Goal: Information Seeking & Learning: Check status

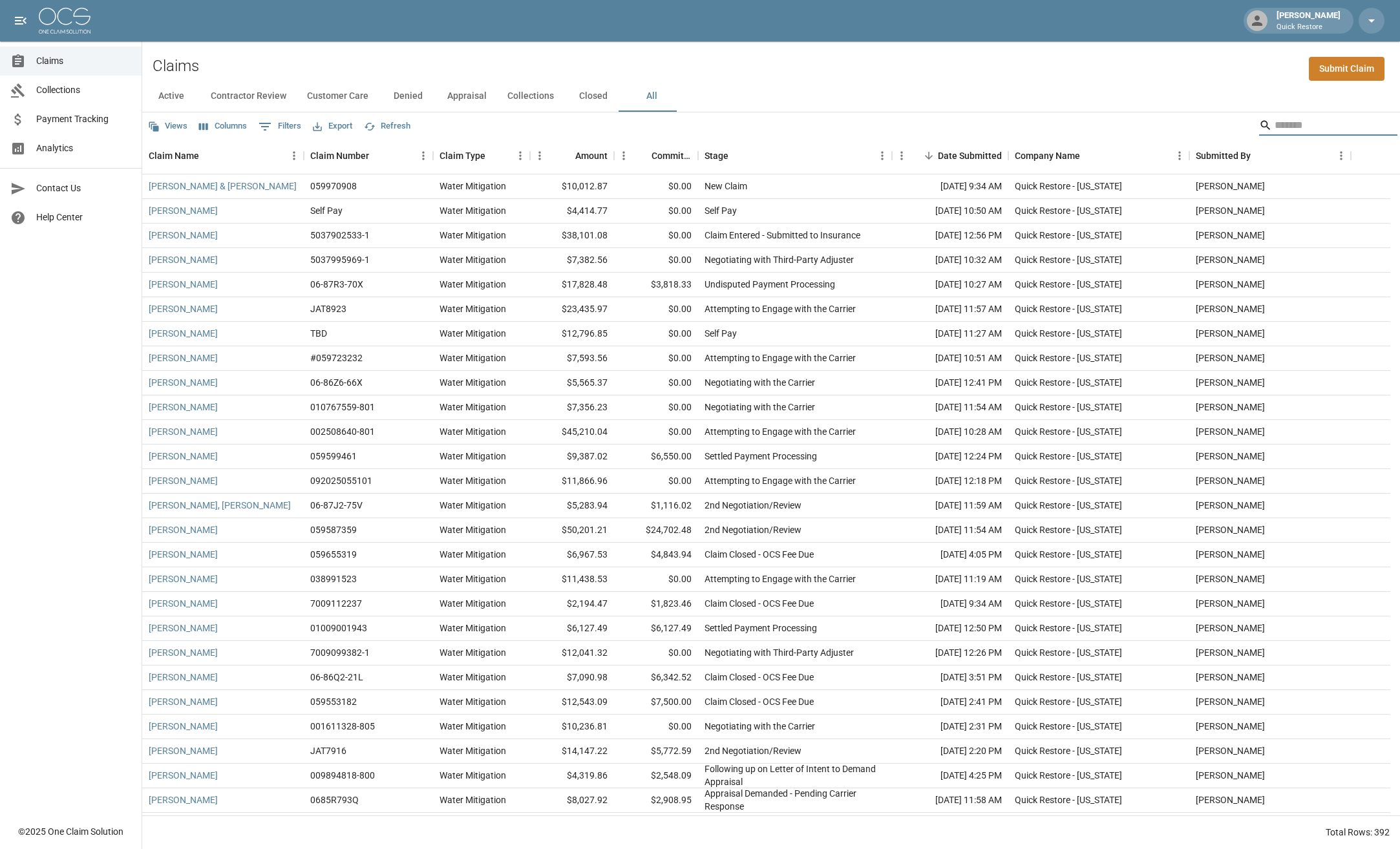
click at [1343, 119] on input "Search" at bounding box center [1327, 126] width 104 height 21
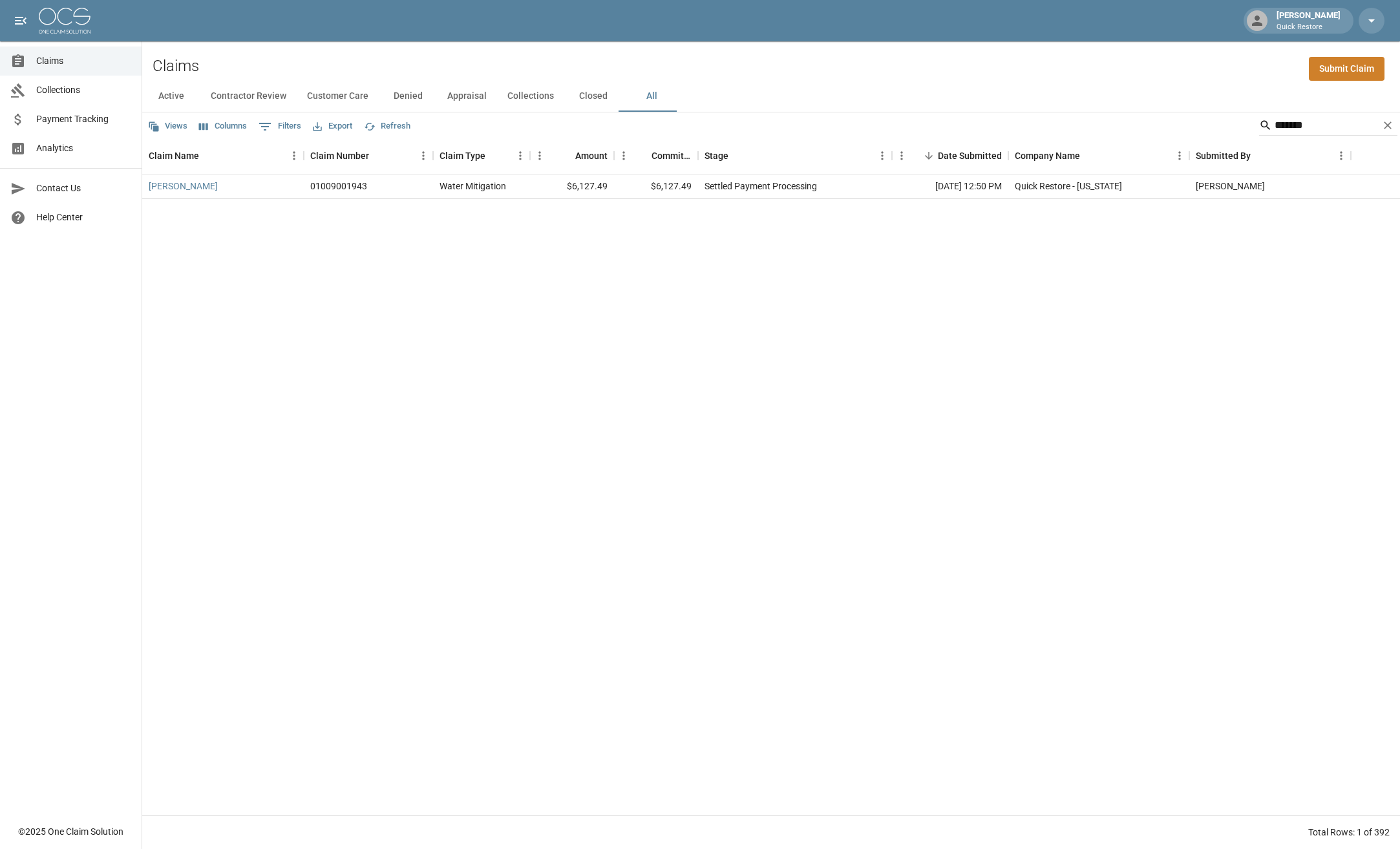
click at [771, 375] on div "Lebsock, Lori 01009001943 Water Mitigation $6,127.49 $6,127.49 Settled Payment …" at bounding box center [771, 495] width 1258 height 641
drag, startPoint x: 1318, startPoint y: 137, endPoint x: 1316, endPoint y: 129, distance: 8.2
click at [1316, 130] on div "*******" at bounding box center [1328, 126] width 138 height 23
drag, startPoint x: 1316, startPoint y: 129, endPoint x: 1248, endPoint y: 144, distance: 69.6
click at [1248, 144] on div "Views Columns 0 Filters Export Refresh ******* Claim Name Claim Number Claim Ty…" at bounding box center [771, 481] width 1258 height 737
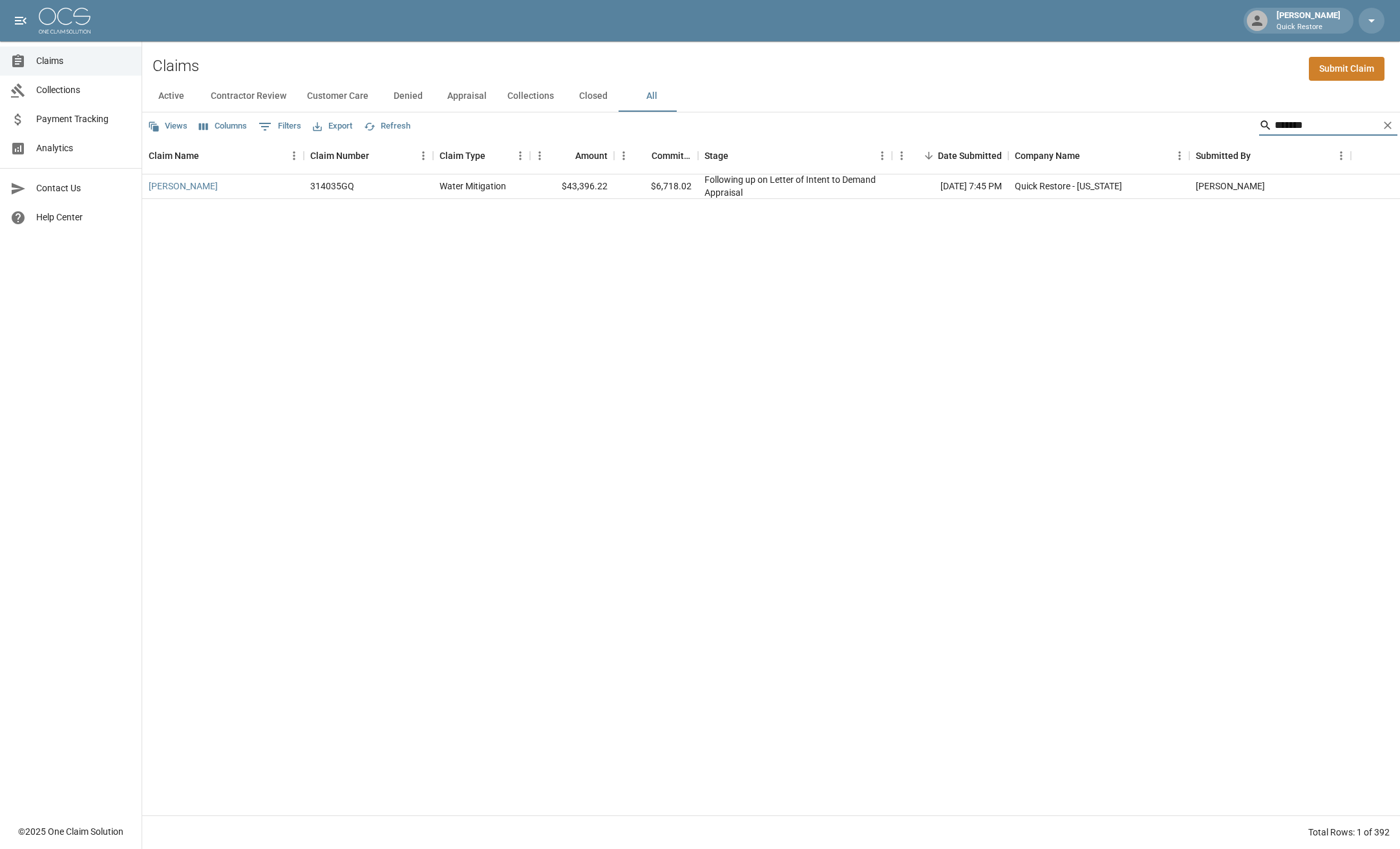
type input "*******"
click at [787, 325] on div "Pacheco, Christina 314035GQ Water Mitigation $43,396.22 $6,718.02 Following up …" at bounding box center [771, 495] width 1258 height 641
drag, startPoint x: 1310, startPoint y: 122, endPoint x: 1163, endPoint y: 130, distance: 147.2
click at [1163, 130] on div "Views Columns 0 Filters Export Refresh *******" at bounding box center [771, 125] width 1258 height 26
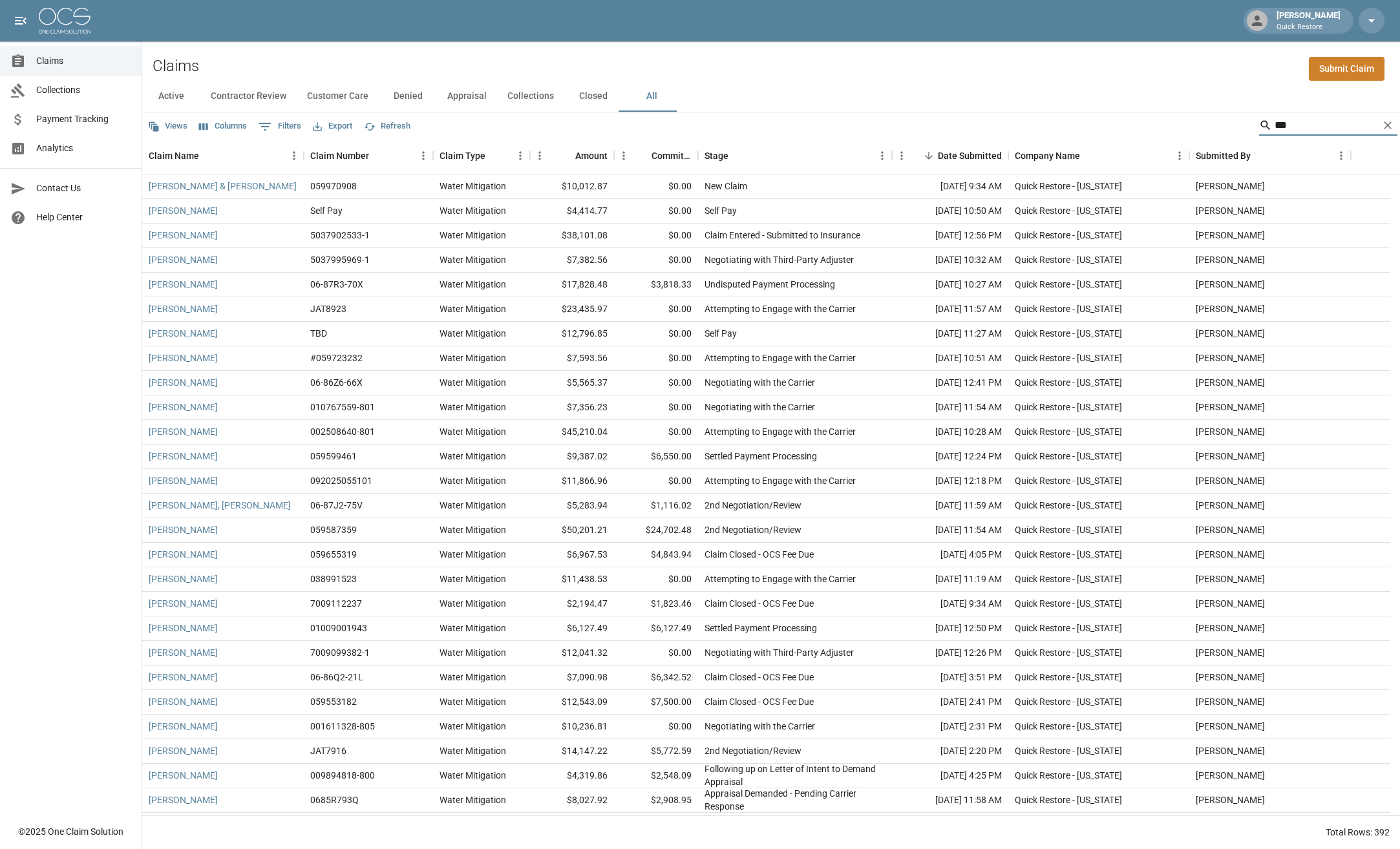
type input "****"
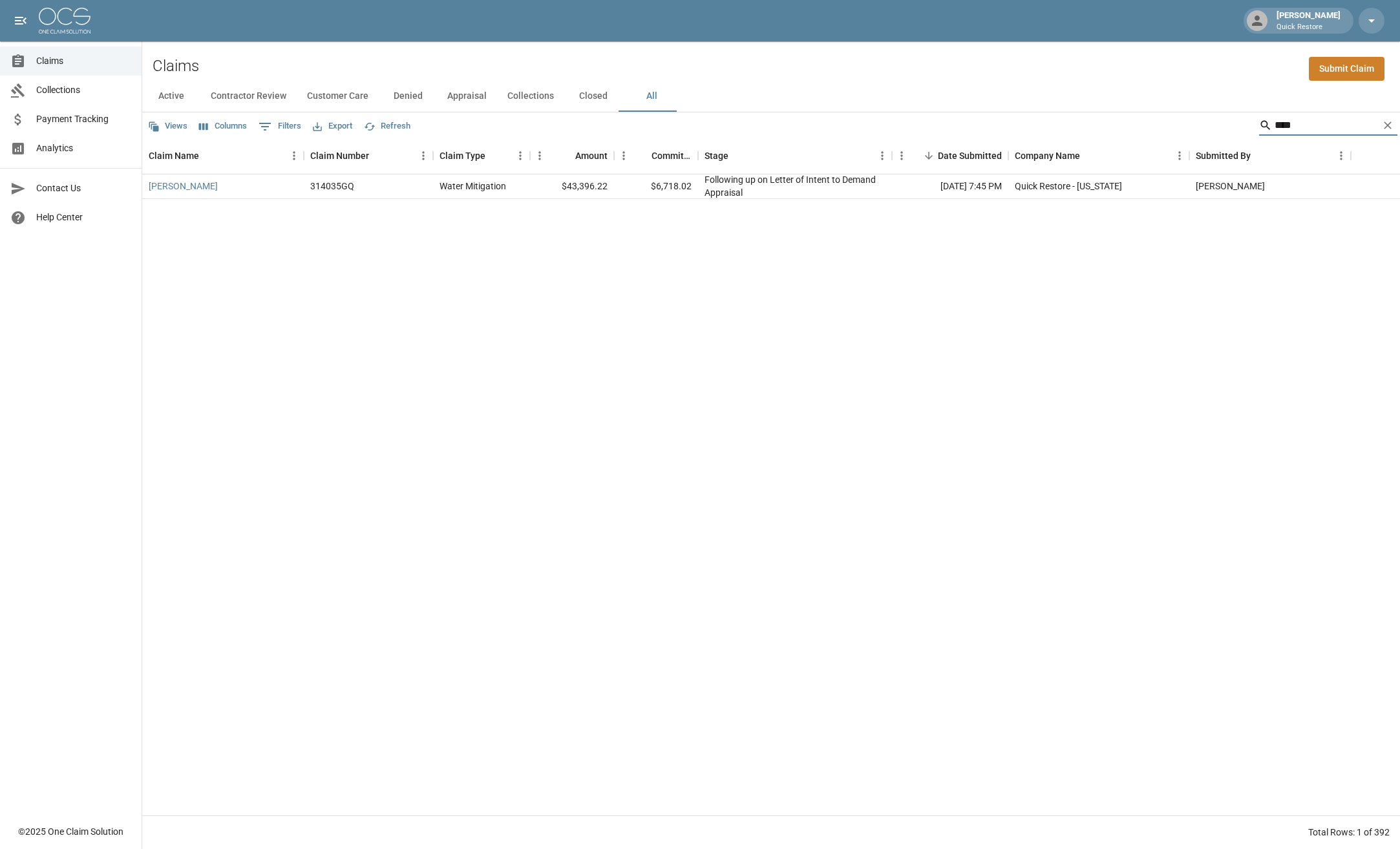
drag, startPoint x: 1299, startPoint y: 129, endPoint x: 1236, endPoint y: 126, distance: 63.1
click at [1236, 131] on div "Views Columns 0 Filters Export Refresh ****" at bounding box center [771, 125] width 1258 height 26
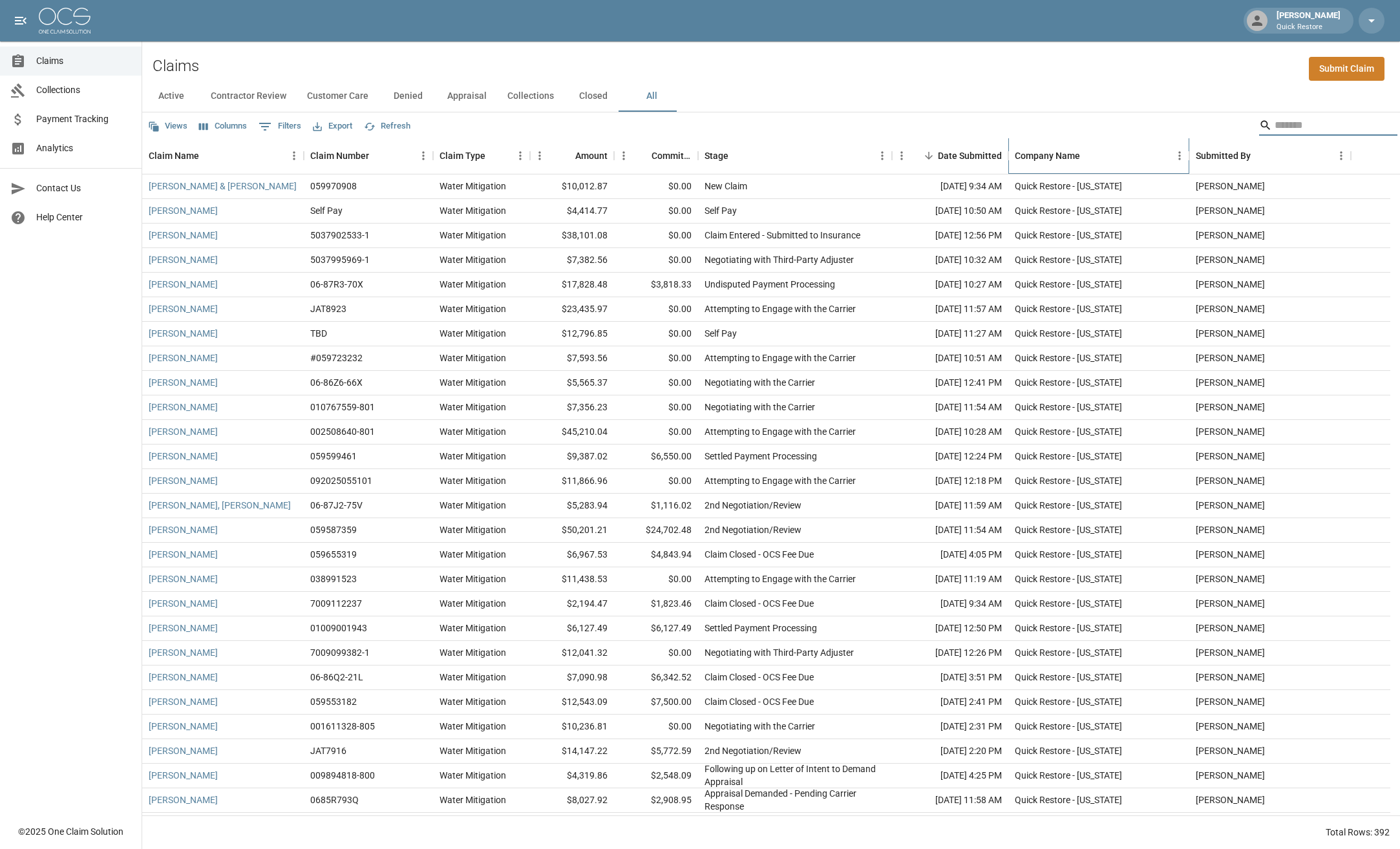
click at [1059, 156] on div "Company Name" at bounding box center [1048, 155] width 65 height 36
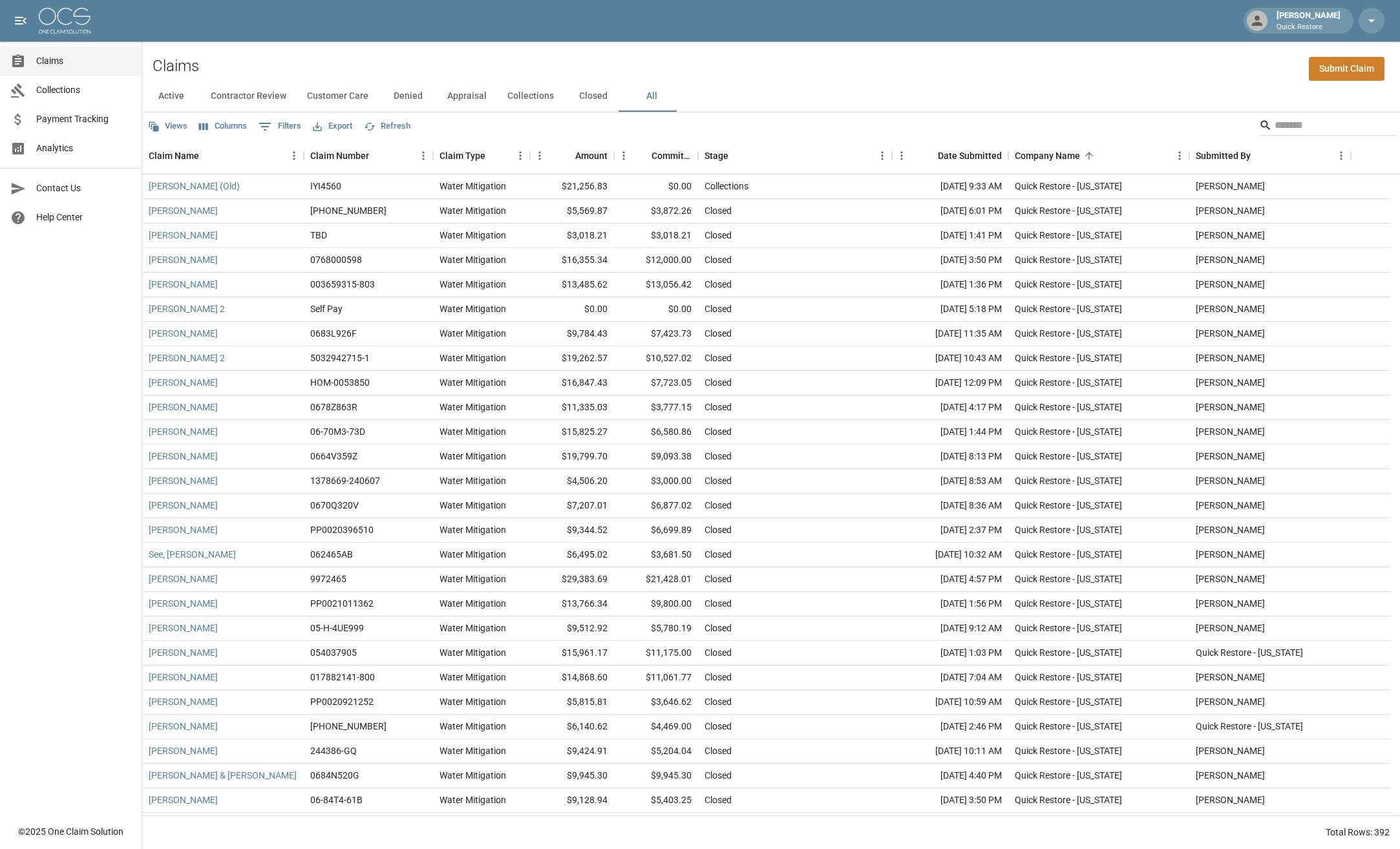
click at [365, 96] on button "Customer Care" at bounding box center [337, 96] width 82 height 31
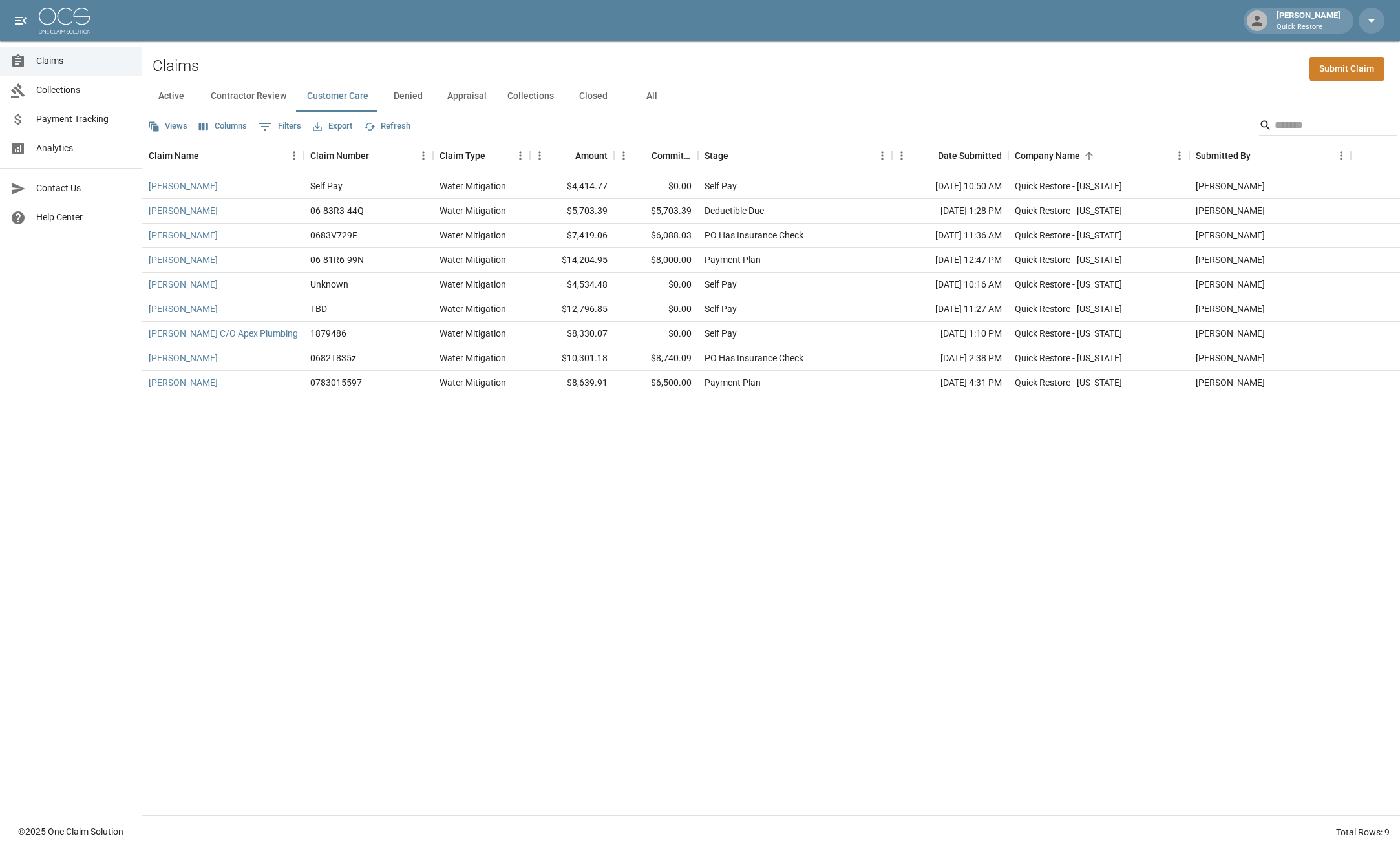
click at [234, 96] on button "Contractor Review" at bounding box center [249, 96] width 96 height 31
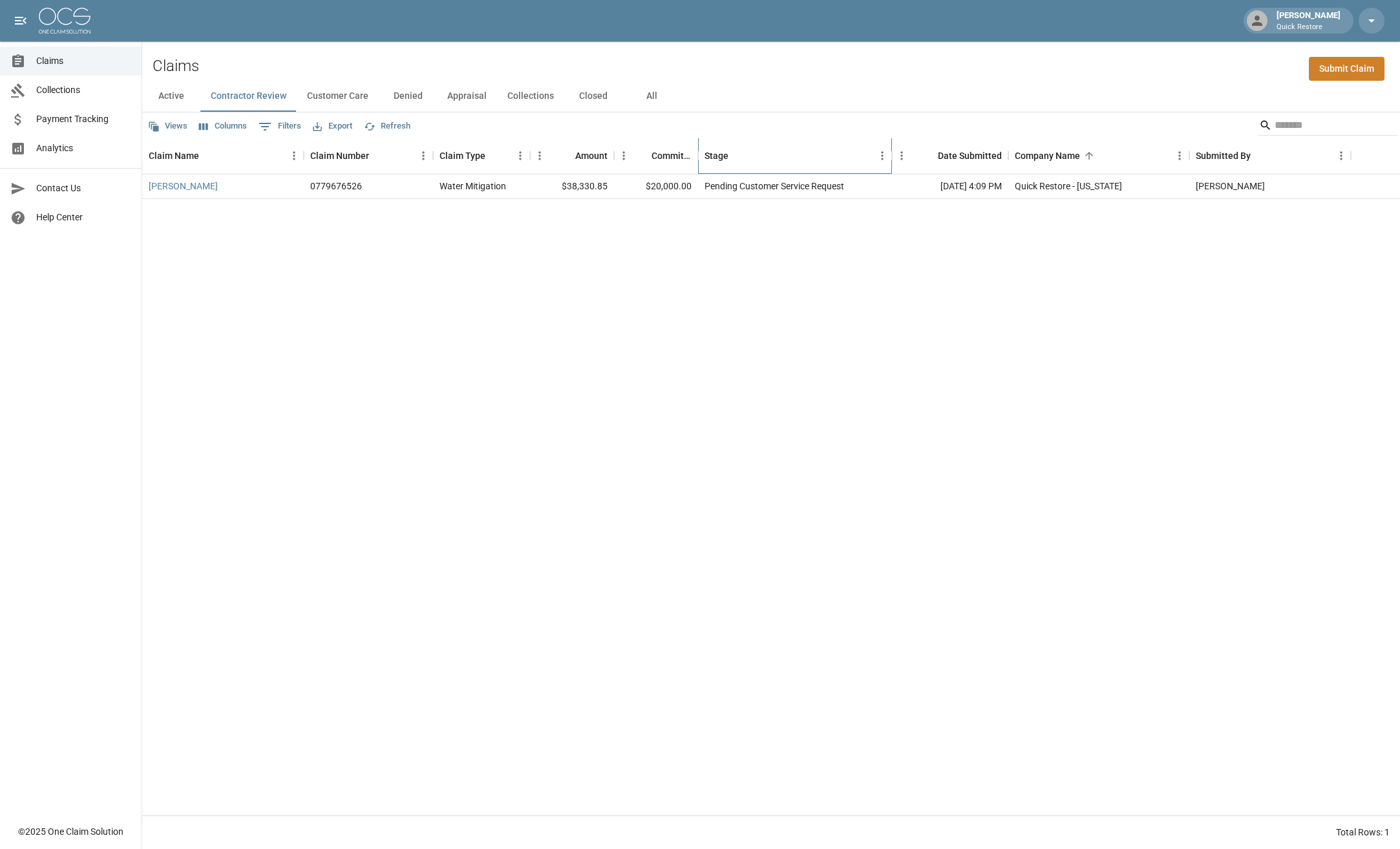
click at [716, 158] on div "Stage" at bounding box center [716, 155] width 24 height 36
click at [648, 90] on button "All" at bounding box center [651, 96] width 58 height 31
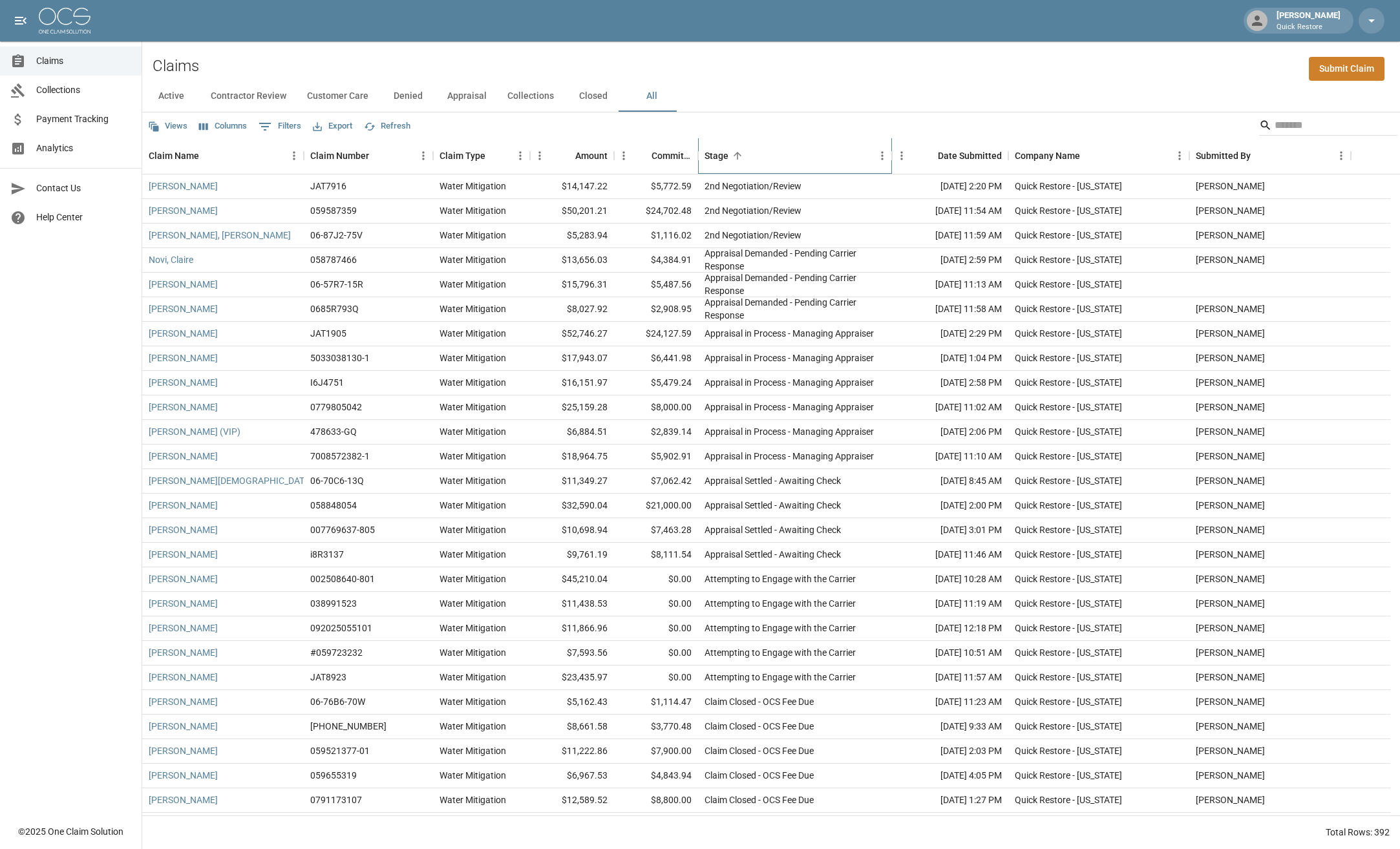
click at [724, 155] on div "Stage" at bounding box center [716, 155] width 24 height 36
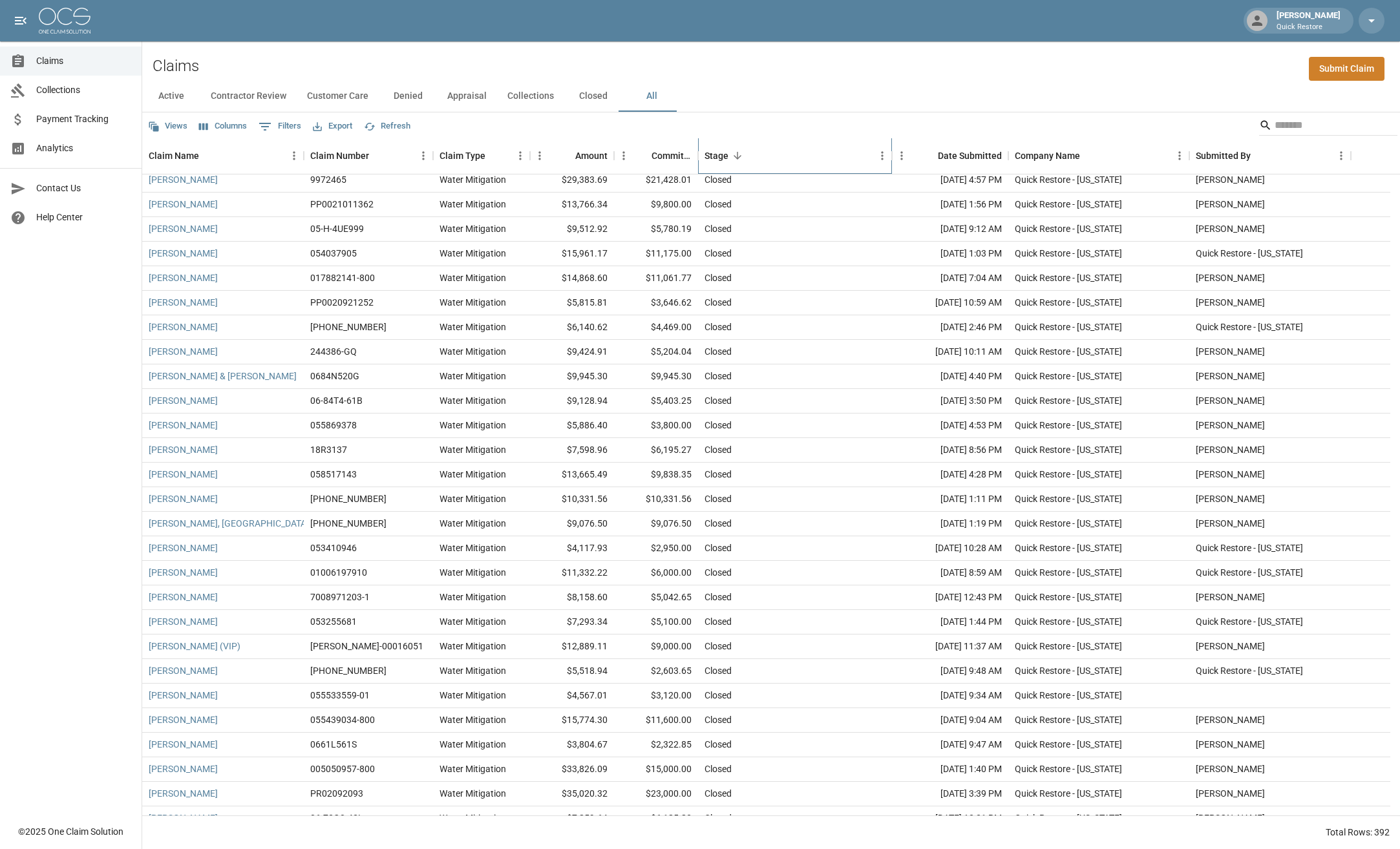
scroll to position [1551, 0]
click at [1280, 130] on input "Search" at bounding box center [1327, 126] width 104 height 21
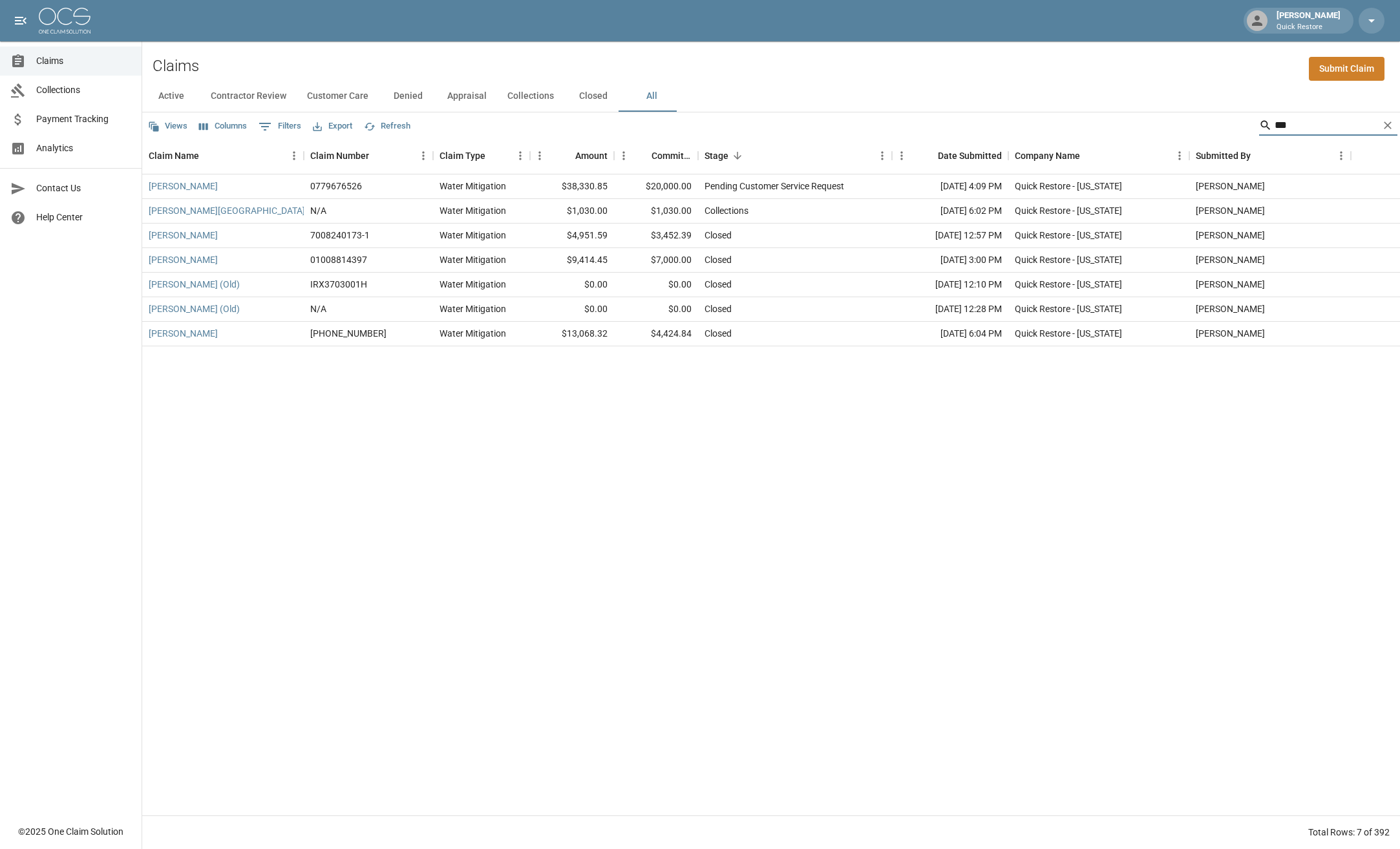
scroll to position [0, 0]
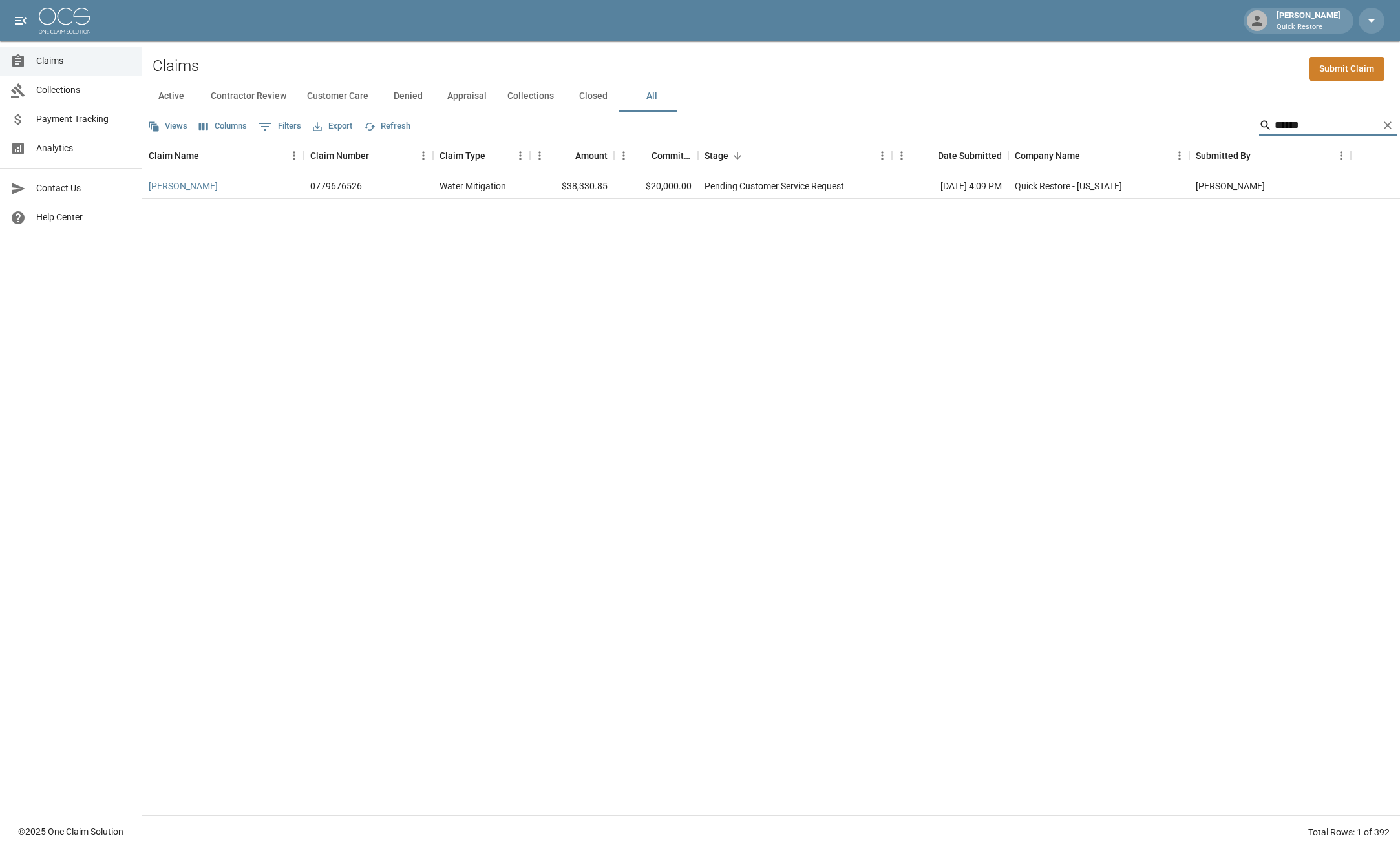
type input "******"
click at [346, 106] on button "Customer Care" at bounding box center [337, 96] width 82 height 31
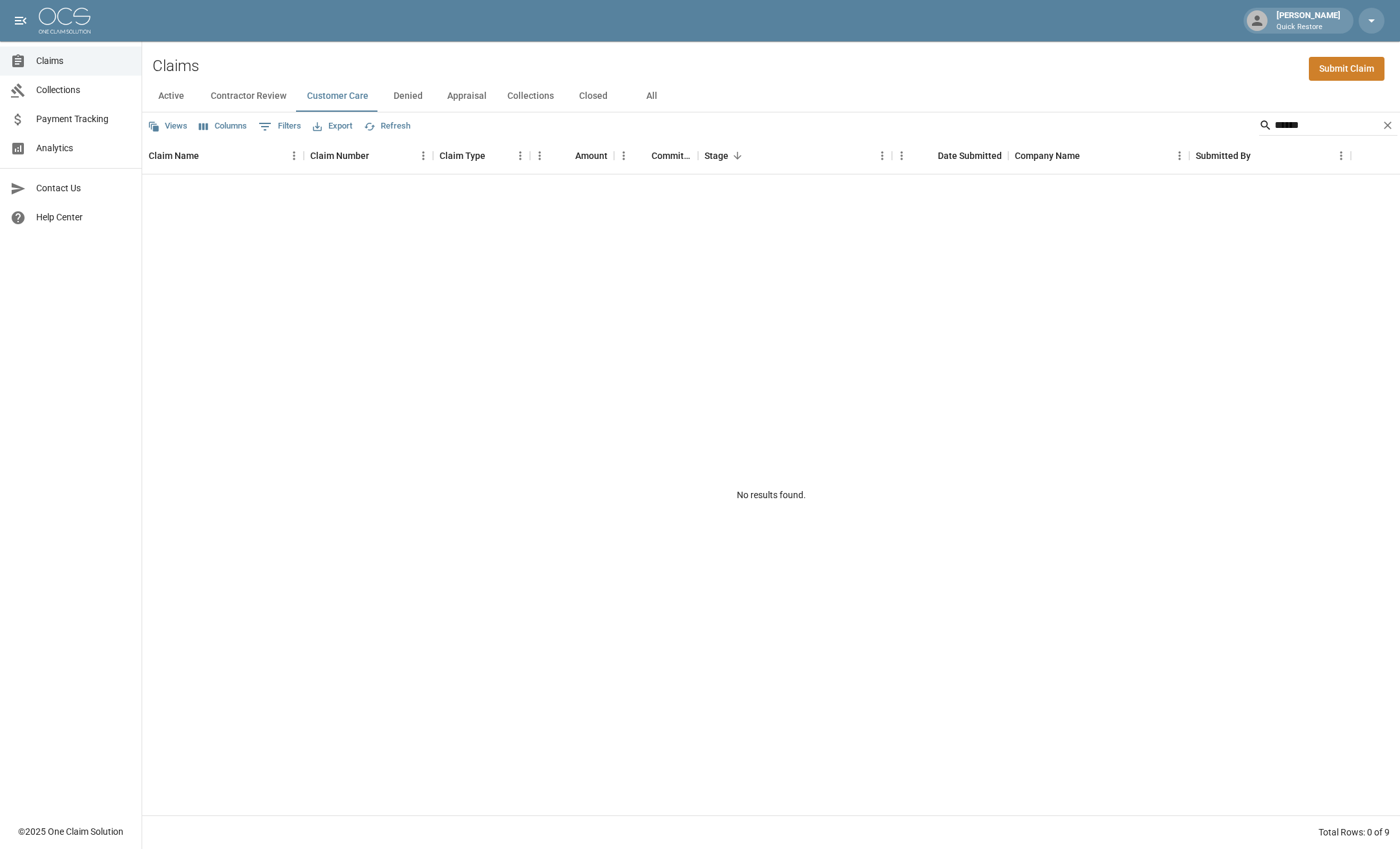
click at [412, 98] on button "Denied" at bounding box center [408, 96] width 58 height 31
drag, startPoint x: 1323, startPoint y: 125, endPoint x: 1223, endPoint y: 157, distance: 105.0
click at [1223, 157] on div "Views Columns 0 Filters Export Refresh ****** Claim Name Claim Number Claim Typ…" at bounding box center [771, 481] width 1258 height 737
click at [349, 89] on button "Customer Care" at bounding box center [337, 96] width 82 height 31
drag, startPoint x: 1292, startPoint y: 130, endPoint x: 1222, endPoint y: 130, distance: 70.0
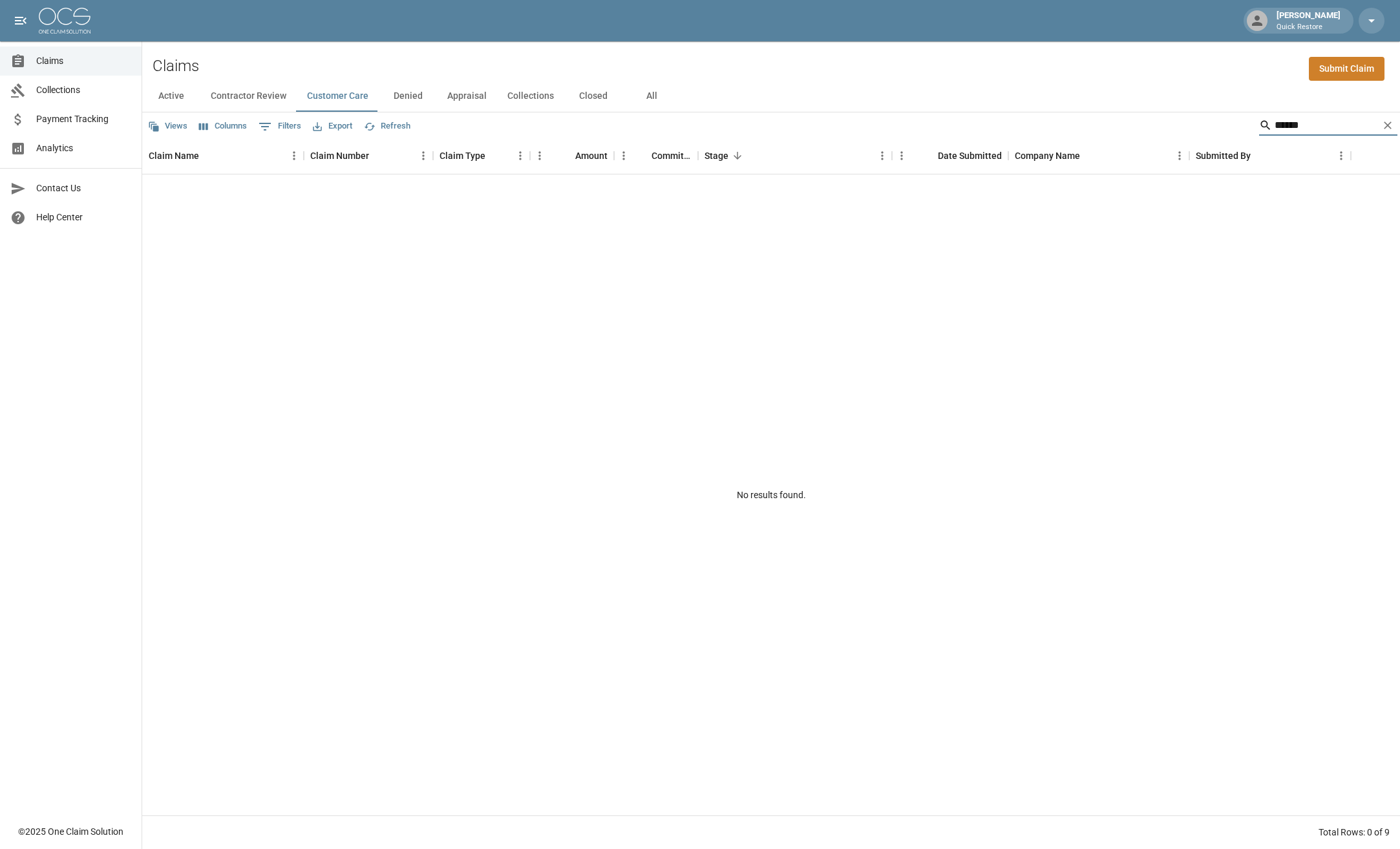
click at [1222, 130] on div "Views Columns 0 Filters Export Refresh ******" at bounding box center [771, 125] width 1258 height 26
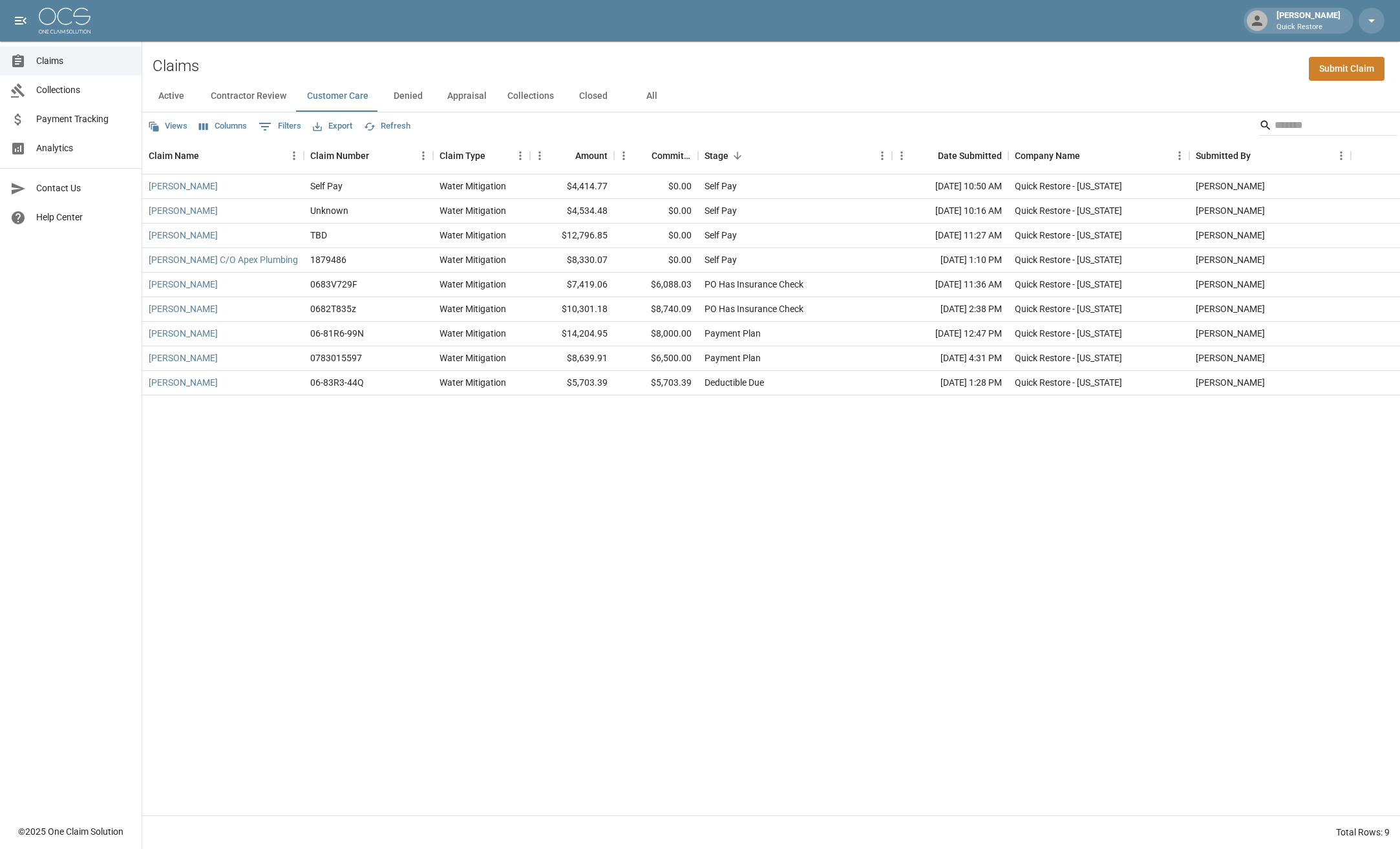
click at [178, 98] on button "Active" at bounding box center [171, 96] width 58 height 31
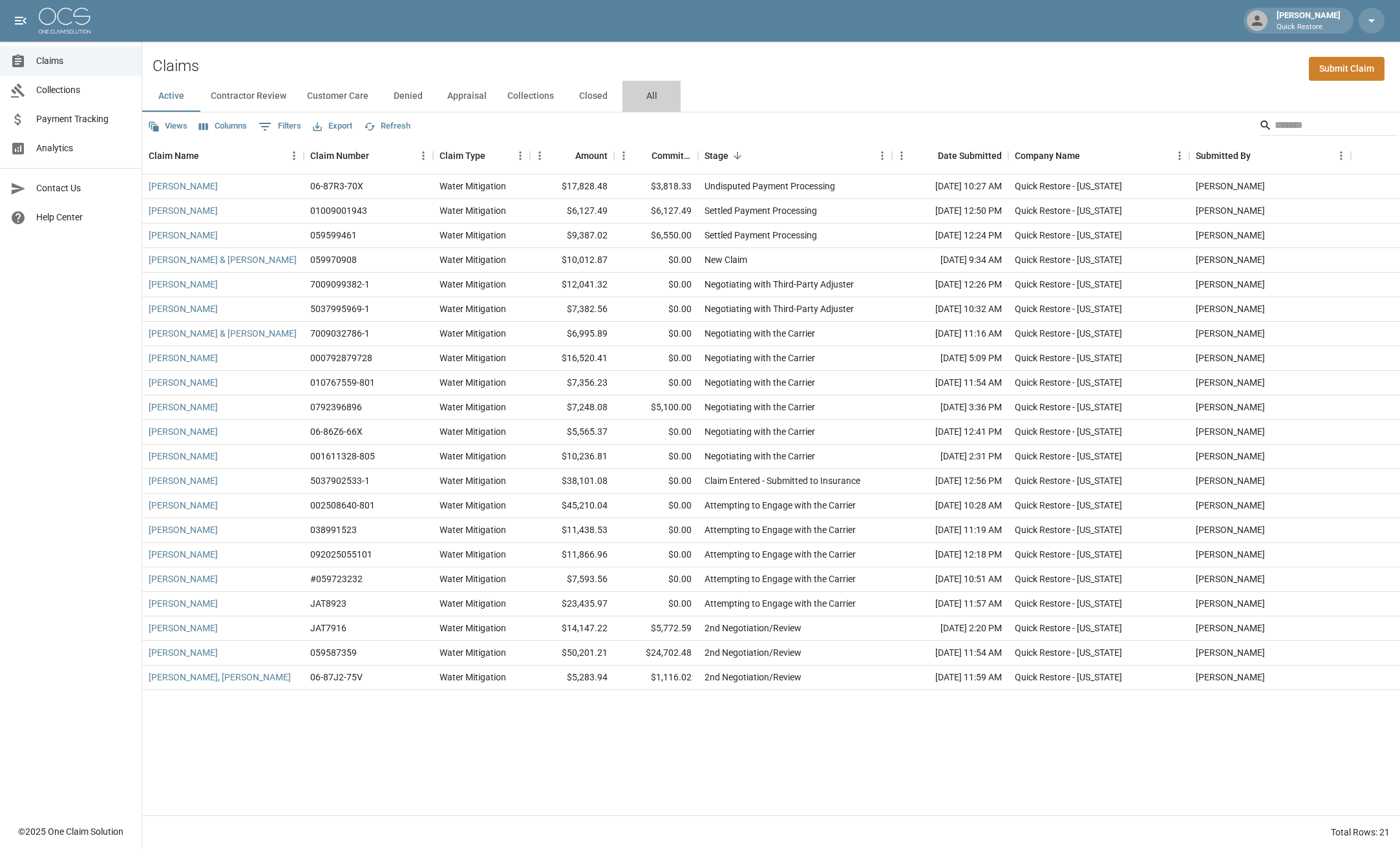
click at [642, 102] on button "All" at bounding box center [651, 96] width 58 height 31
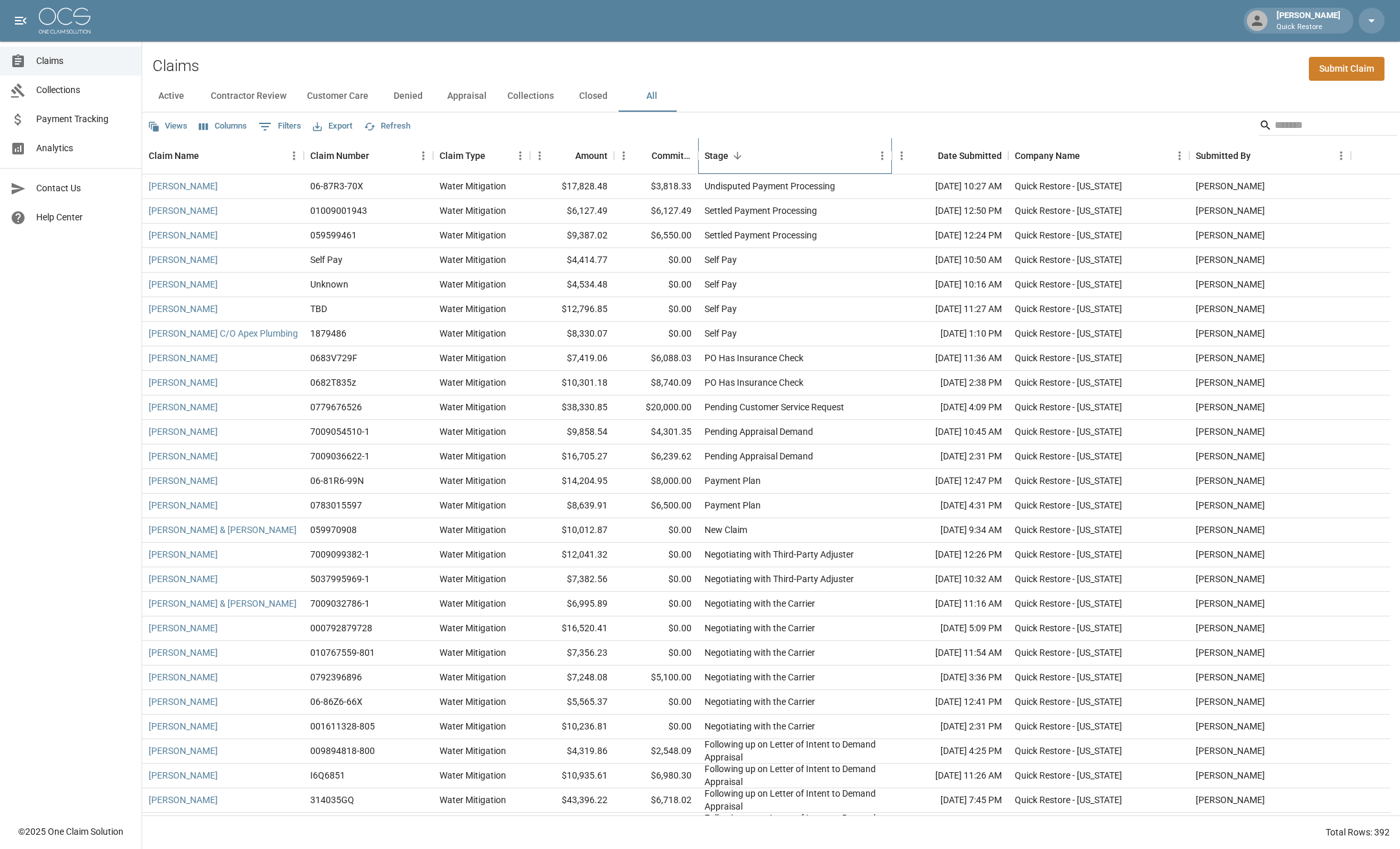
click at [718, 155] on div "Stage" at bounding box center [716, 155] width 24 height 36
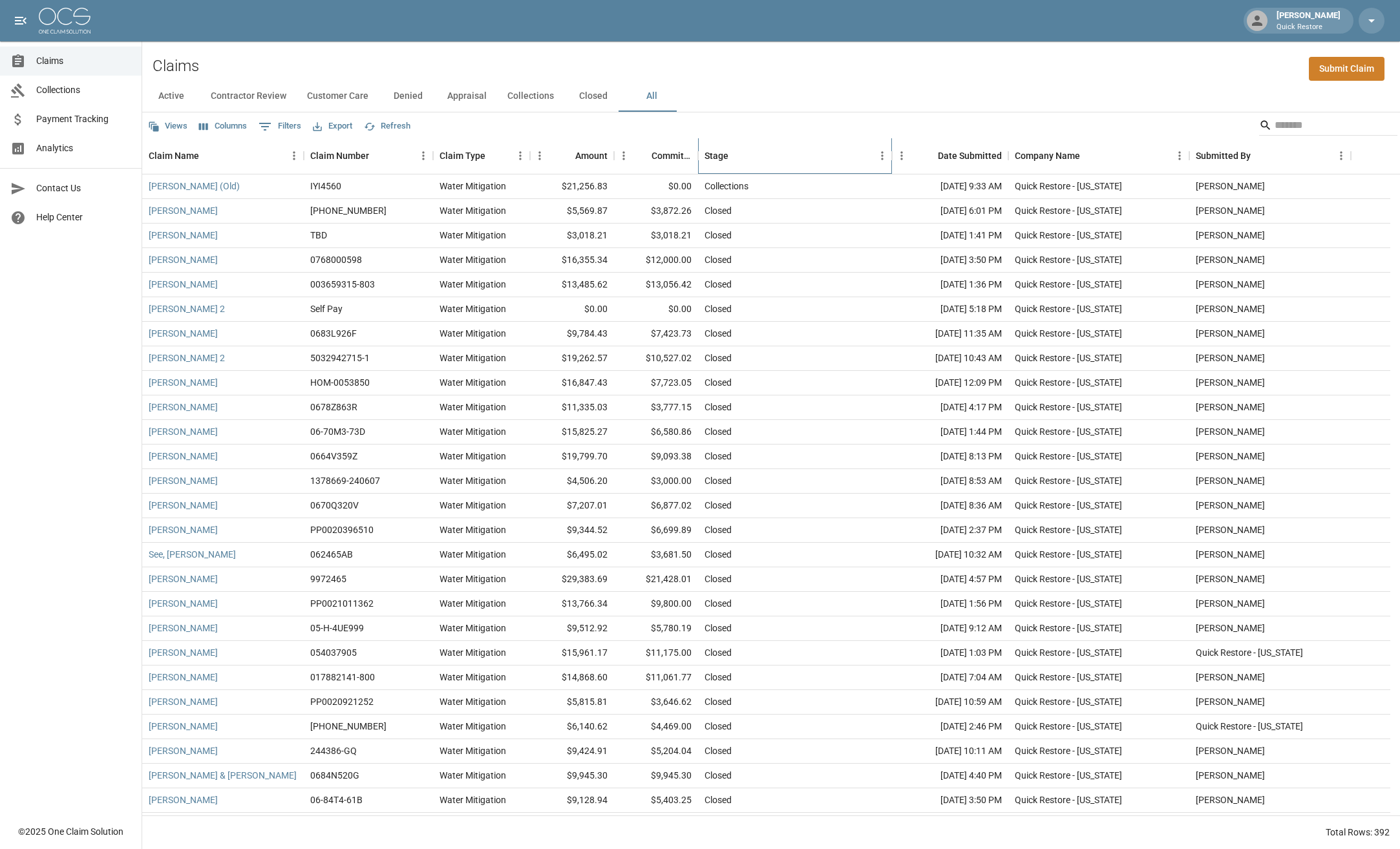
click at [718, 160] on div "Stage" at bounding box center [716, 155] width 24 height 36
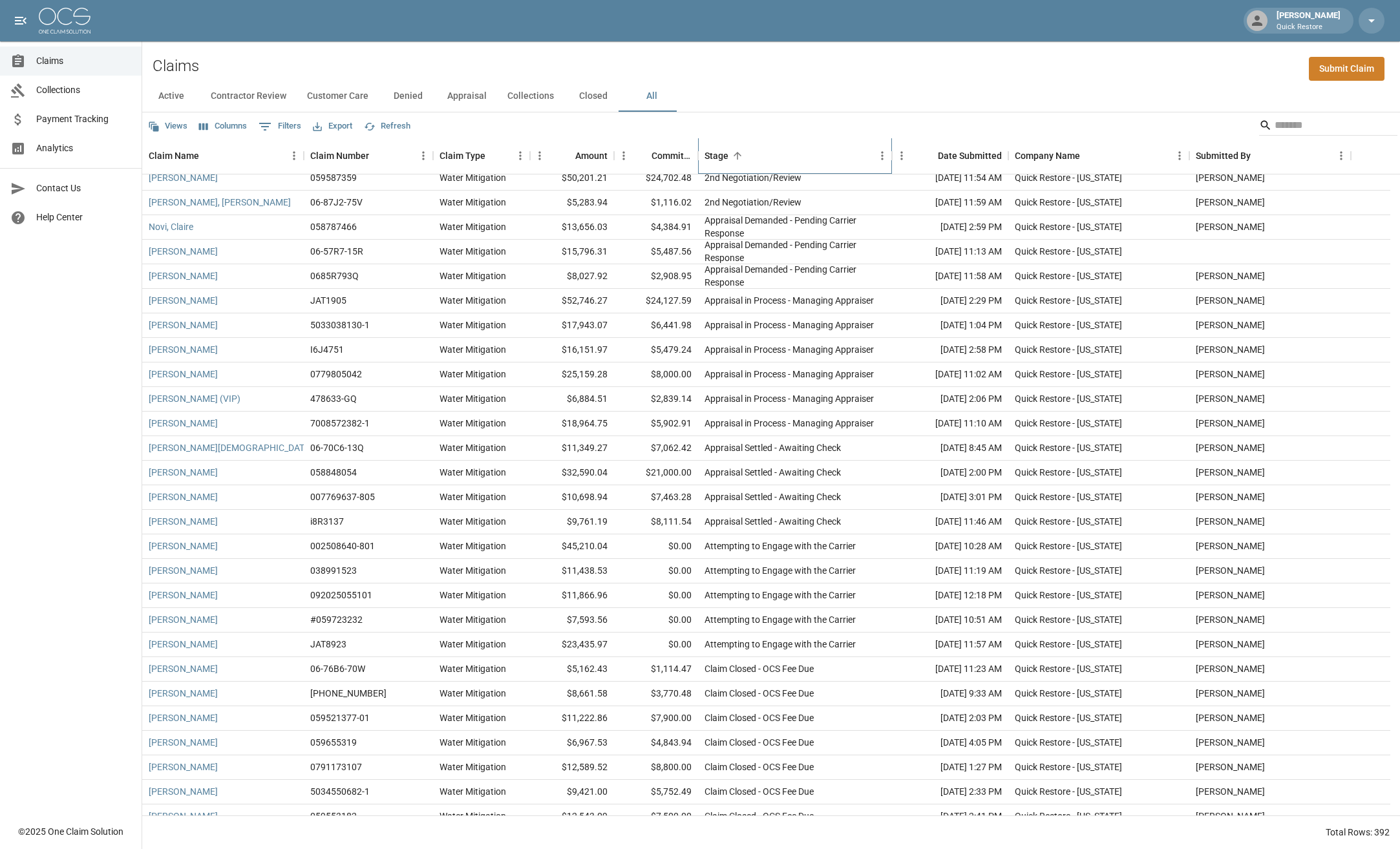
scroll to position [64, 0]
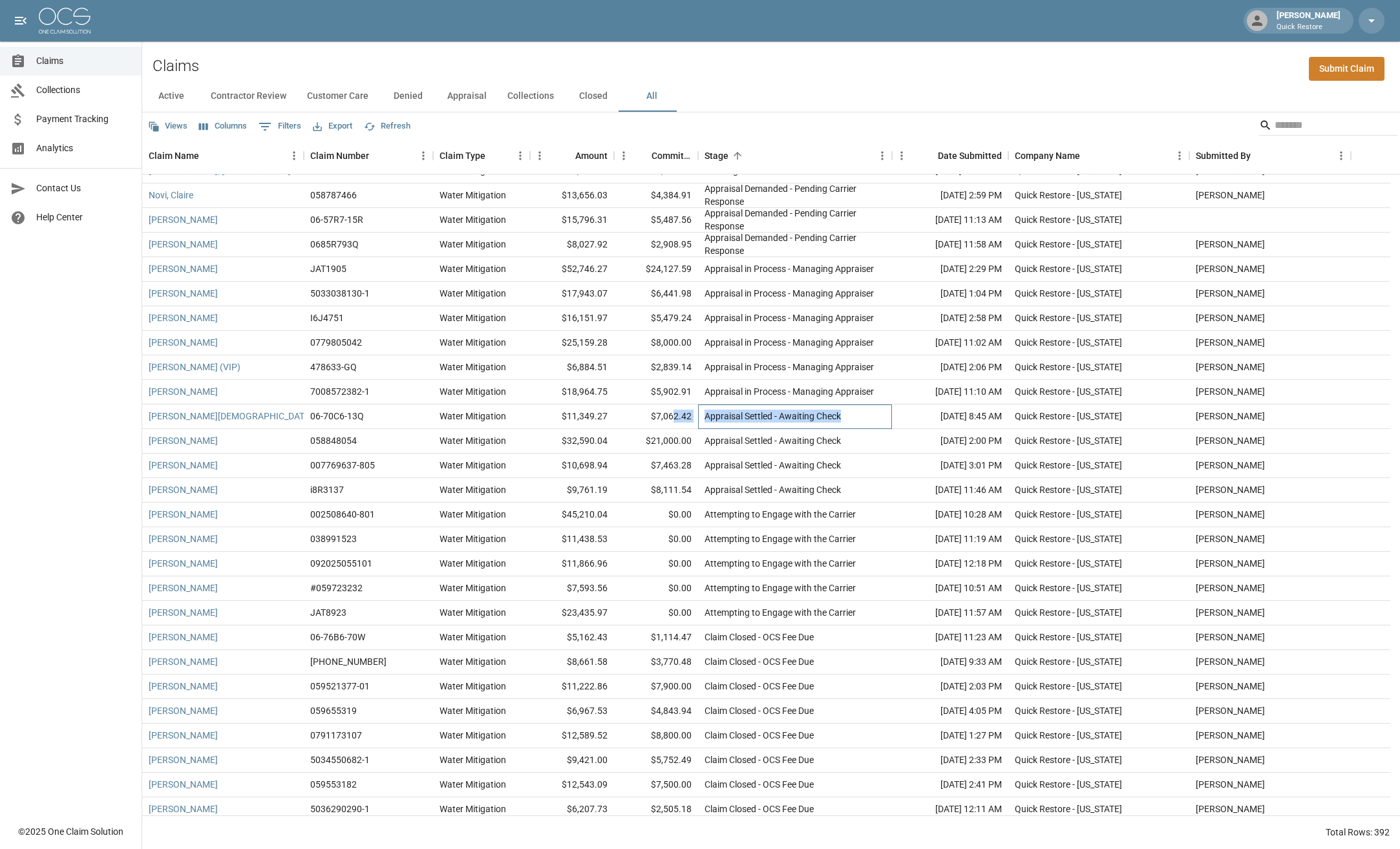
drag, startPoint x: 842, startPoint y: 419, endPoint x: 672, endPoint y: 427, distance: 170.2
click at [673, 427] on div "Williams, Christian 06-70C6-13Q Water Mitigation $11,349.27 $7,062.42 Appraisal…" at bounding box center [766, 416] width 1248 height 24
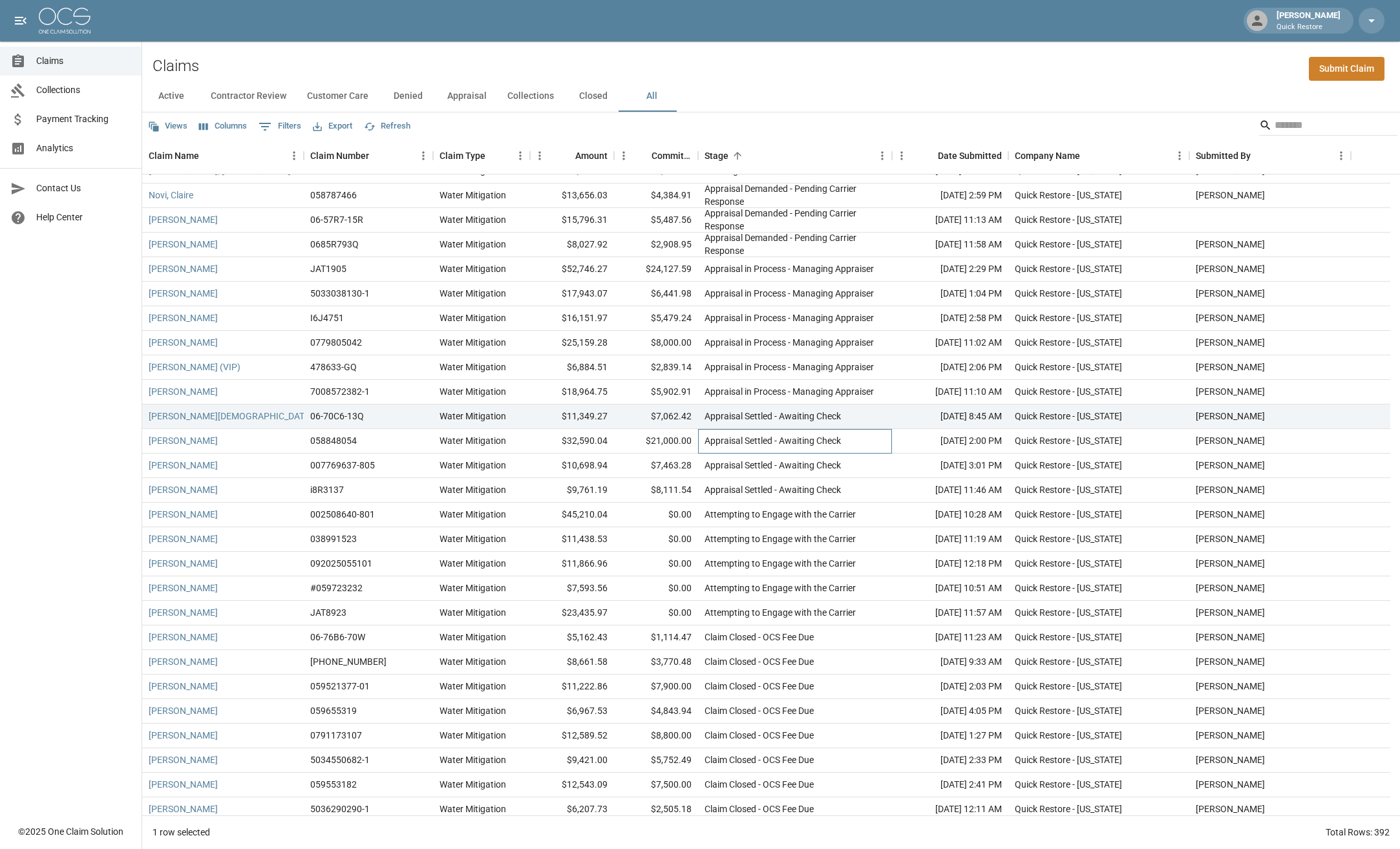
drag, startPoint x: 672, startPoint y: 427, endPoint x: 774, endPoint y: 442, distance: 103.1
click at [774, 442] on div "Appraisal Settled - Awaiting Check" at bounding box center [773, 440] width 136 height 13
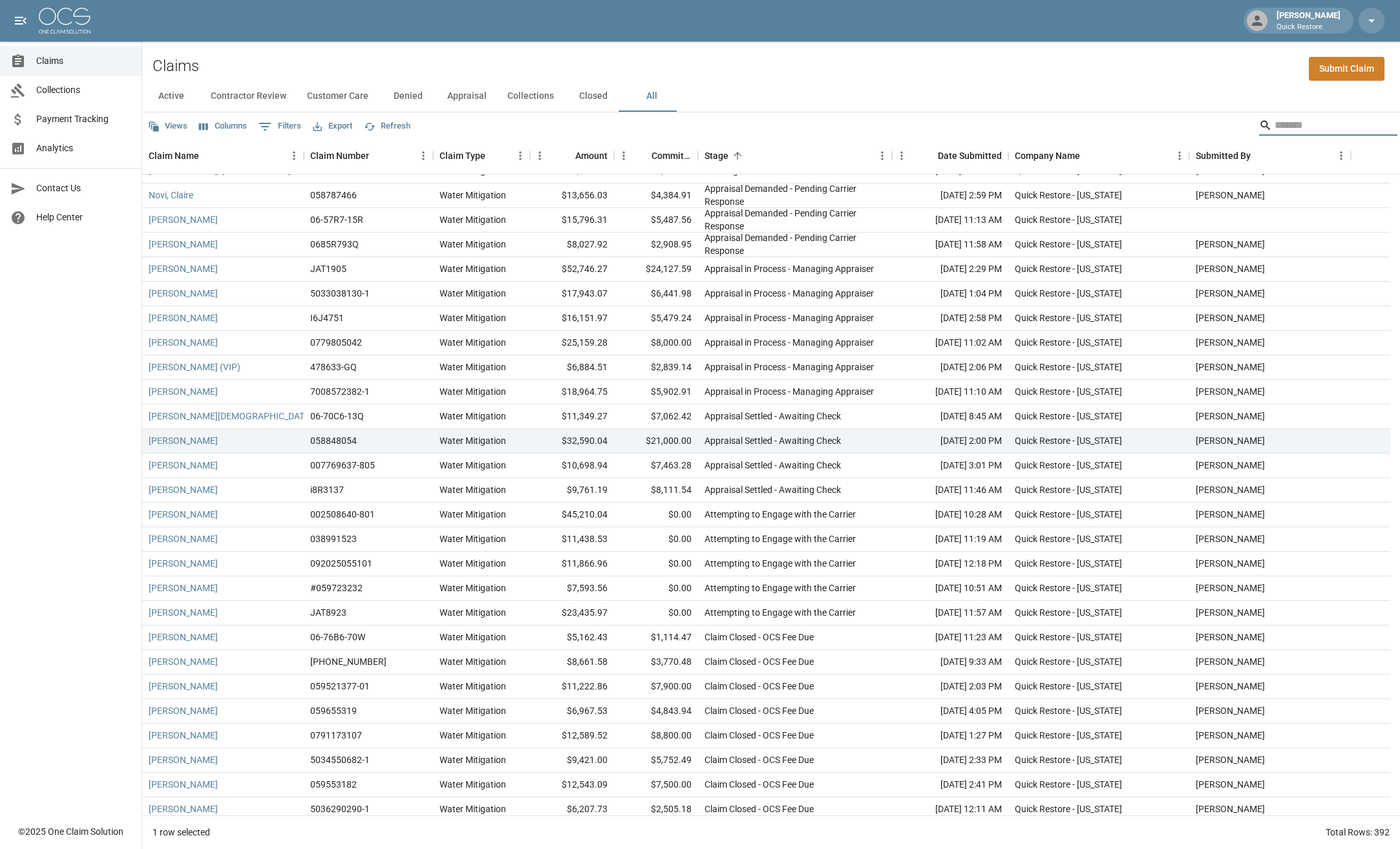
click at [1279, 129] on input "Search" at bounding box center [1327, 126] width 104 height 21
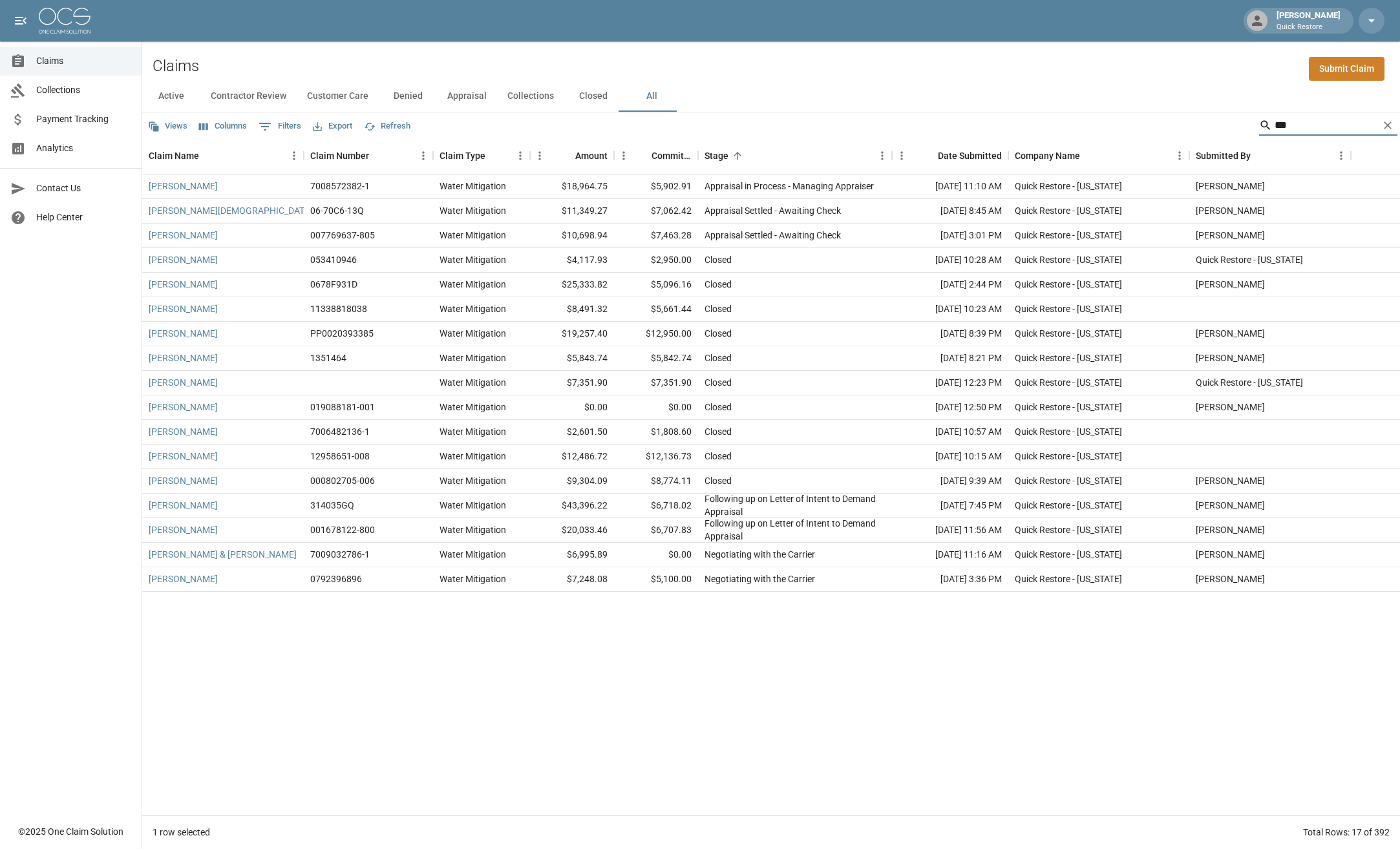
scroll to position [0, 0]
type input "*"
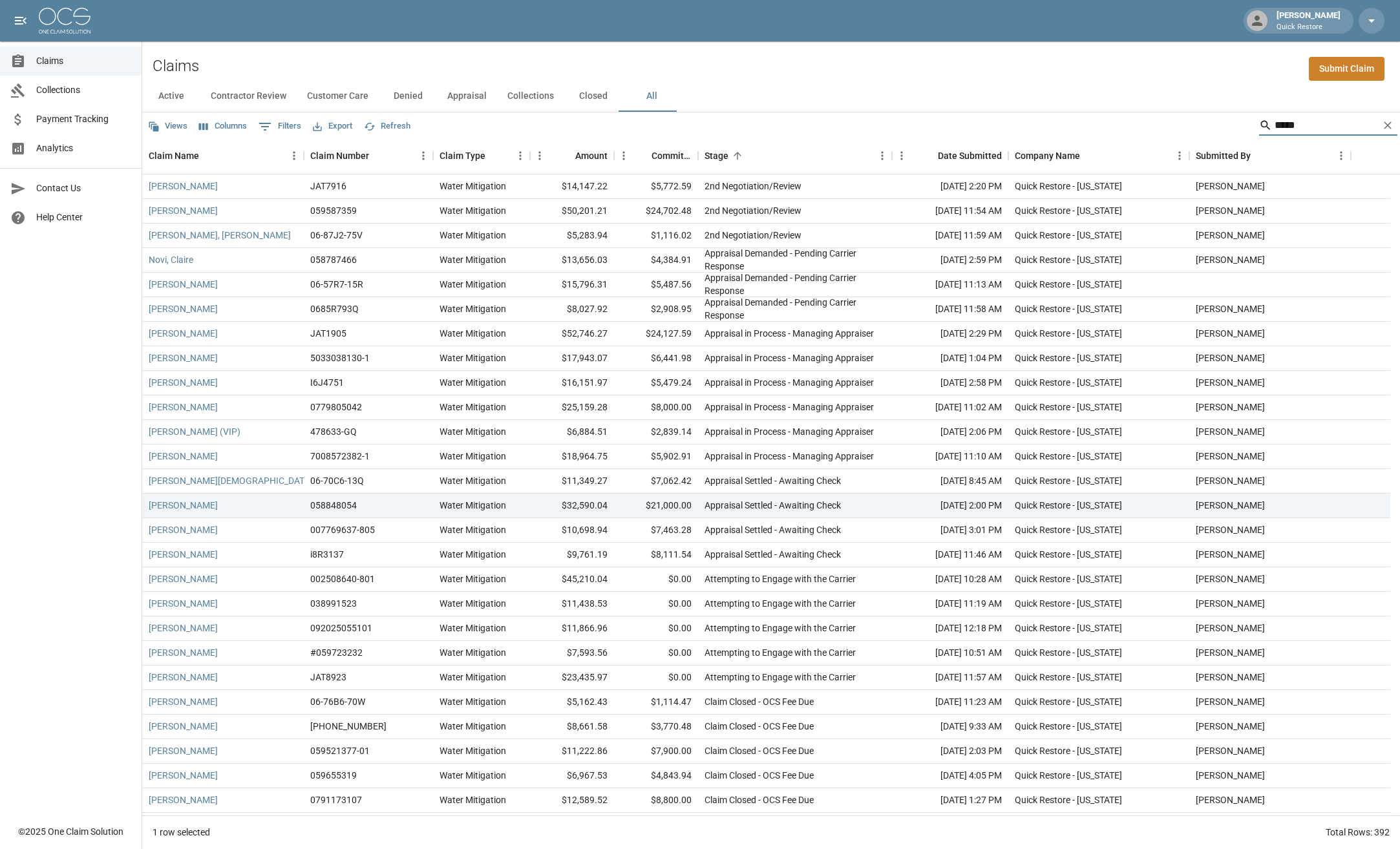
type input "******"
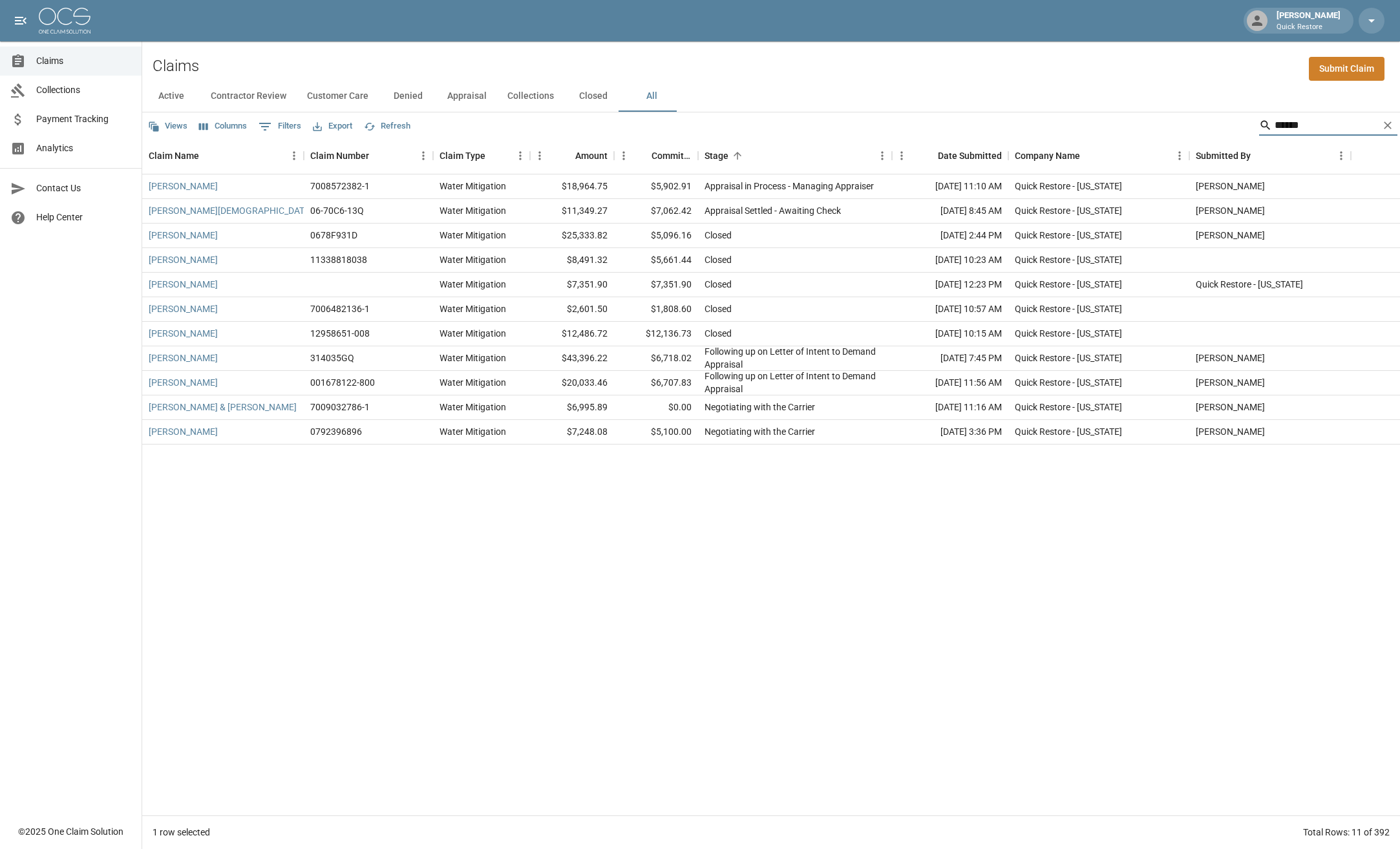
drag, startPoint x: 1304, startPoint y: 124, endPoint x: 1249, endPoint y: 129, distance: 55.2
click at [1259, 129] on div "******" at bounding box center [1328, 126] width 138 height 21
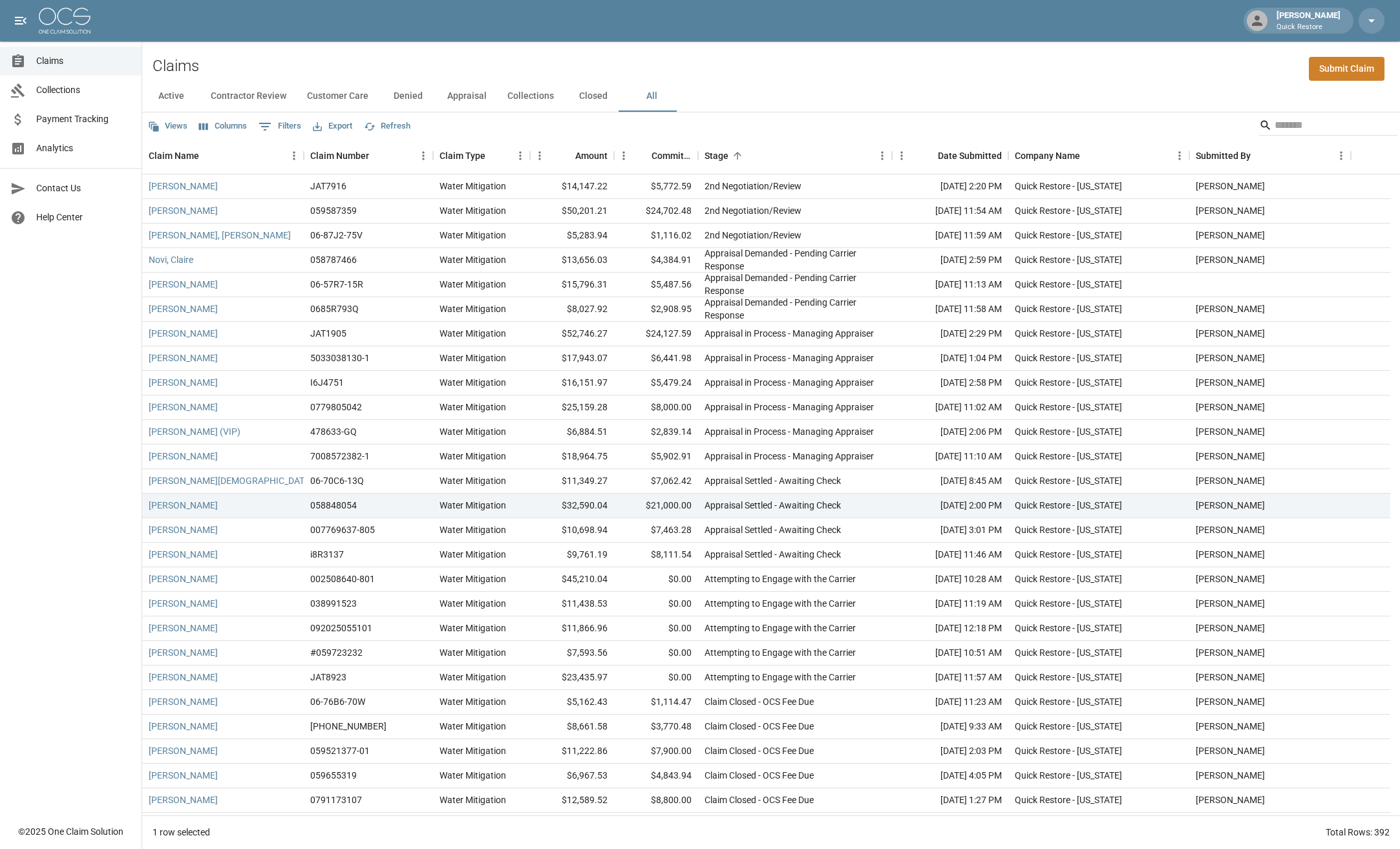
click at [774, 93] on div "Active Contractor Review Customer Care Denied Appraisal Collections Closed All" at bounding box center [771, 96] width 1258 height 31
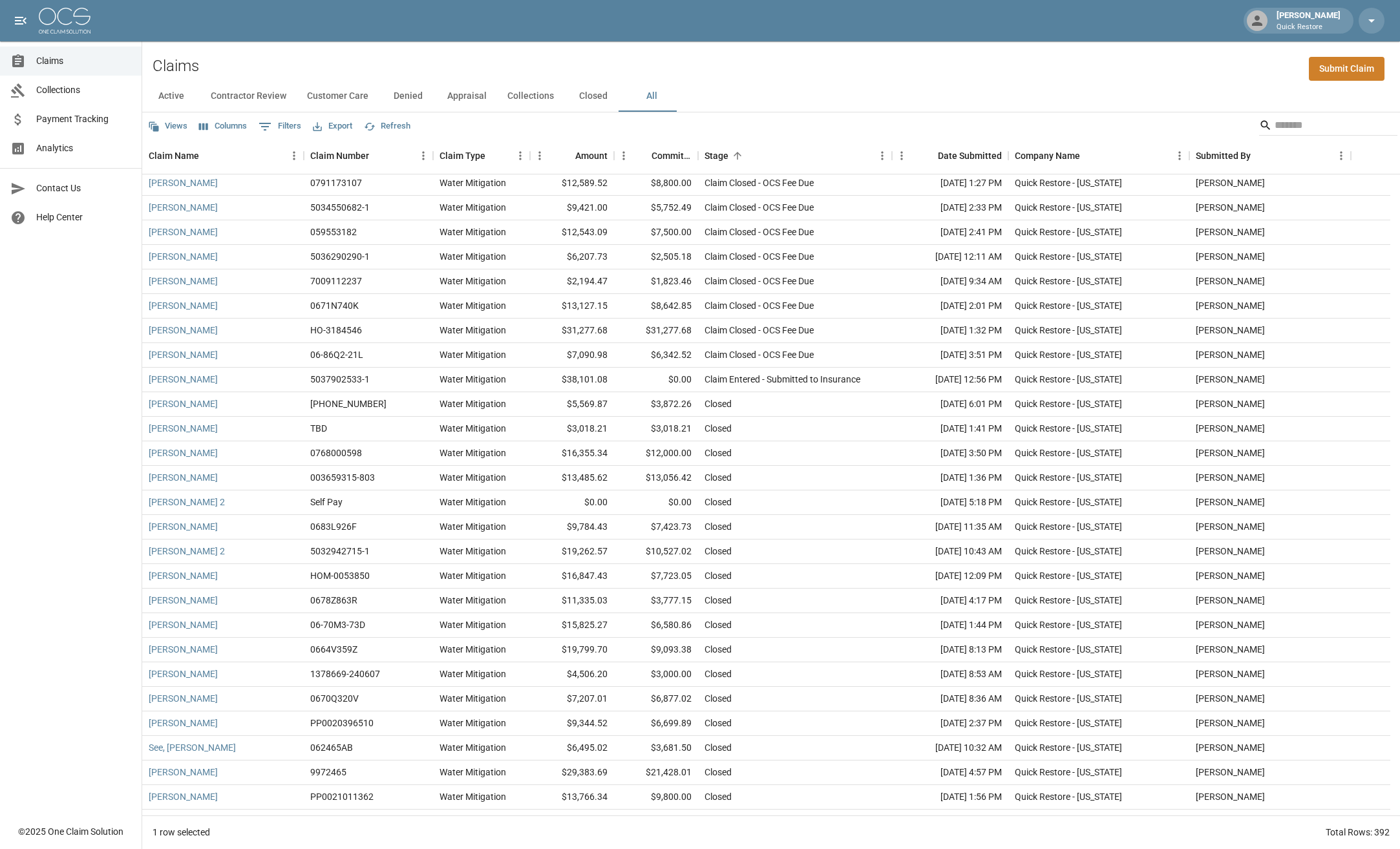
scroll to position [711, 0]
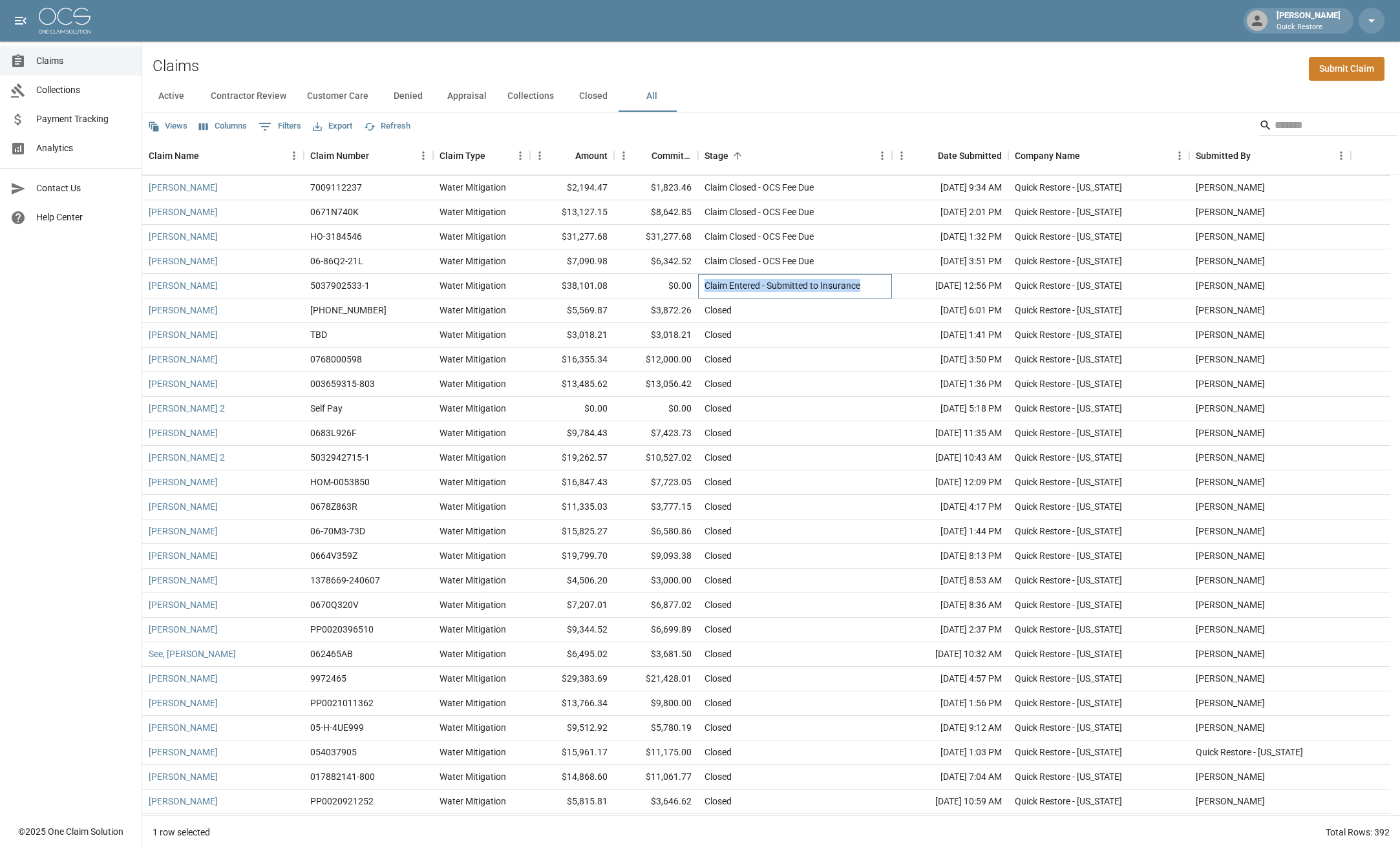
drag, startPoint x: 869, startPoint y: 284, endPoint x: 695, endPoint y: 285, distance: 174.0
click at [697, 286] on div "Yim, Kwok 5037902533-1 Water Mitigation $38,101.08 $0.00 Claim Entered - Submit…" at bounding box center [766, 285] width 1248 height 24
click at [864, 289] on div "Claim Entered - Submitted to Insurance" at bounding box center [795, 285] width 194 height 24
drag, startPoint x: 864, startPoint y: 289, endPoint x: 694, endPoint y: 291, distance: 170.0
click at [694, 291] on div "Yim, Kwok 5037902533-1 Water Mitigation $38,101.08 $0.00 Claim Entered - Submit…" at bounding box center [766, 285] width 1248 height 24
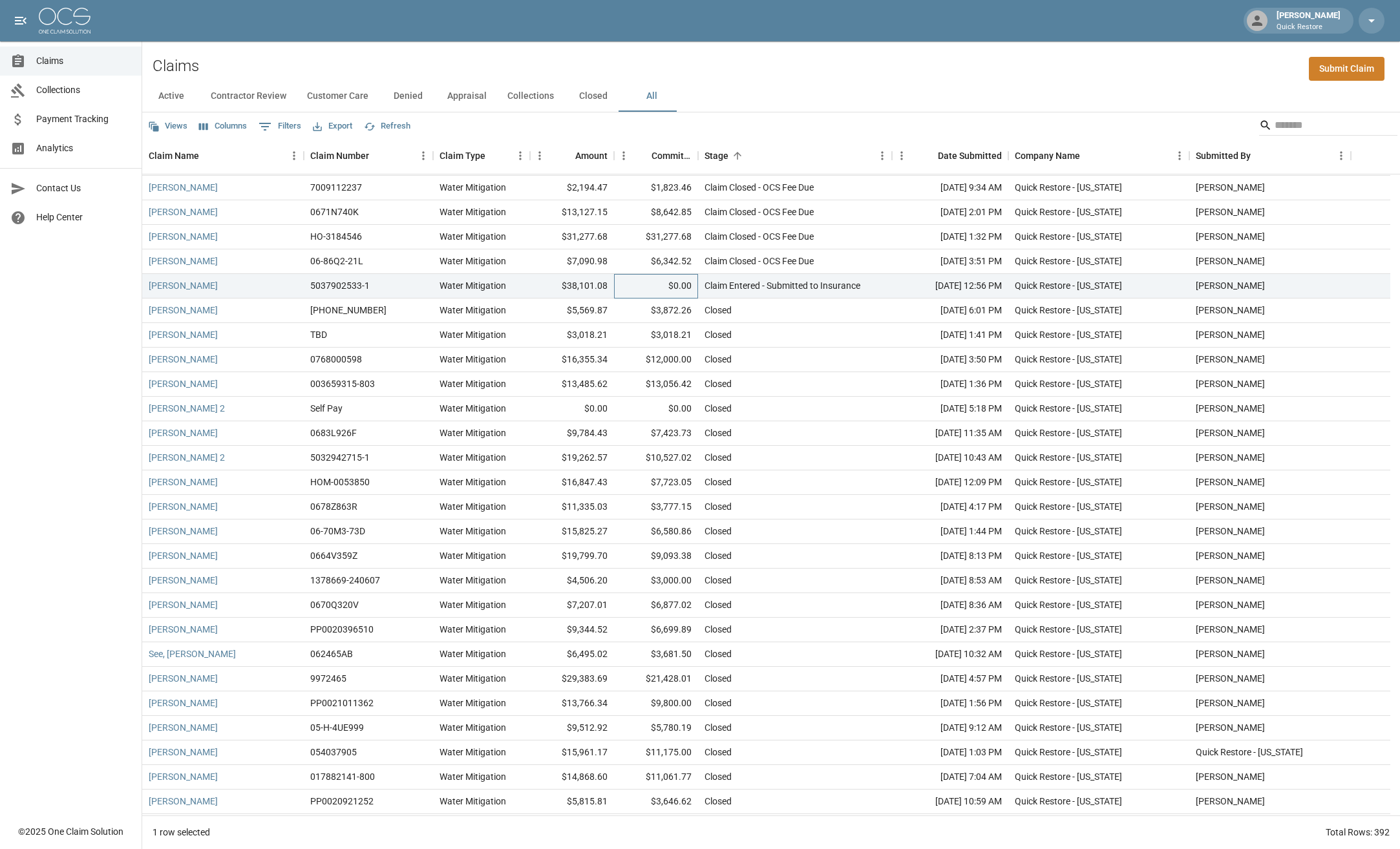
click at [639, 286] on div "$0.00" at bounding box center [656, 285] width 84 height 24
drag, startPoint x: 870, startPoint y: 285, endPoint x: 693, endPoint y: 282, distance: 177.0
click at [693, 282] on div "Yim, Kwok 5037902533-1 Water Mitigation $38,101.08 $0.00 Claim Entered - Submit…" at bounding box center [766, 285] width 1248 height 24
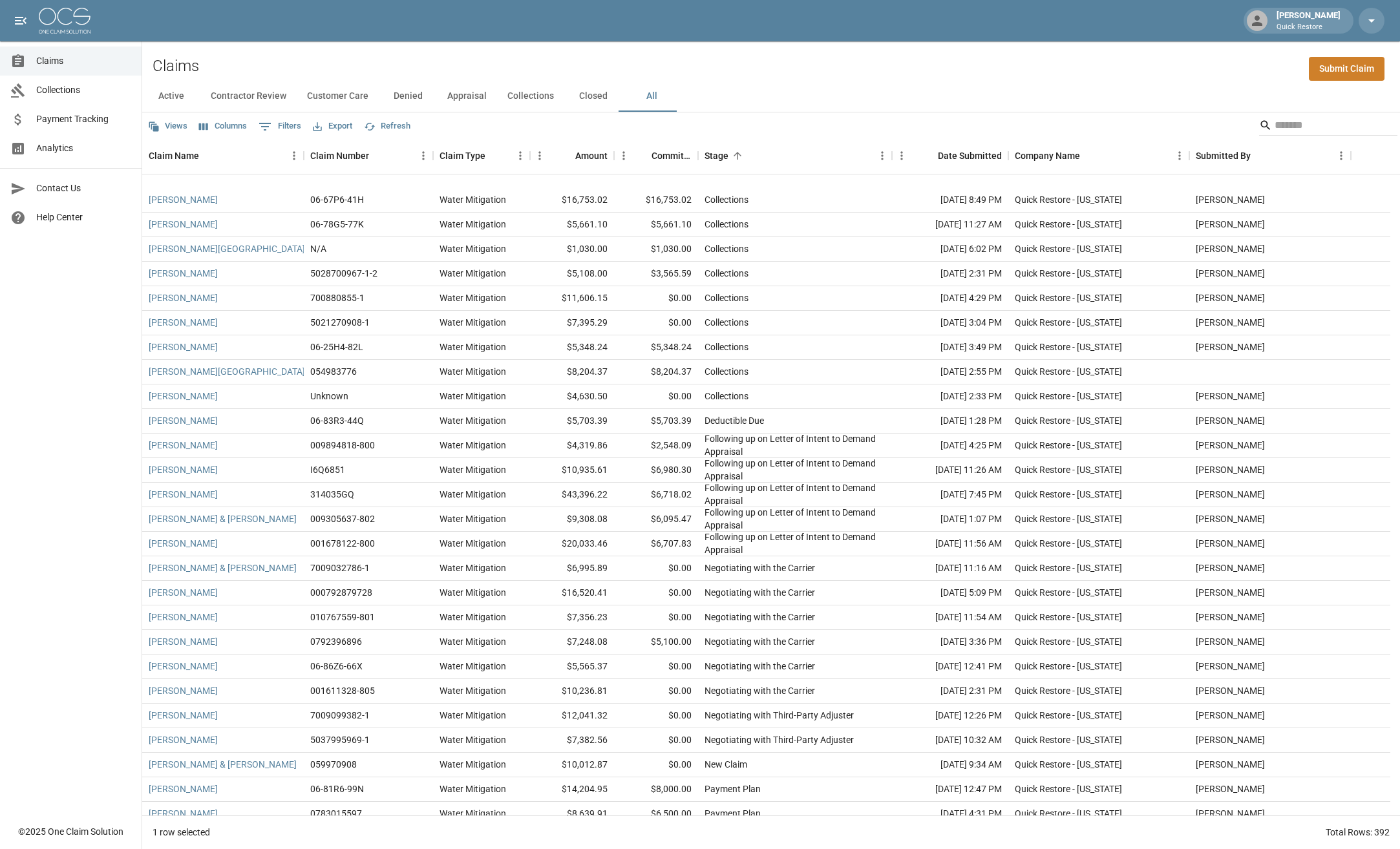
scroll to position [8668, 0]
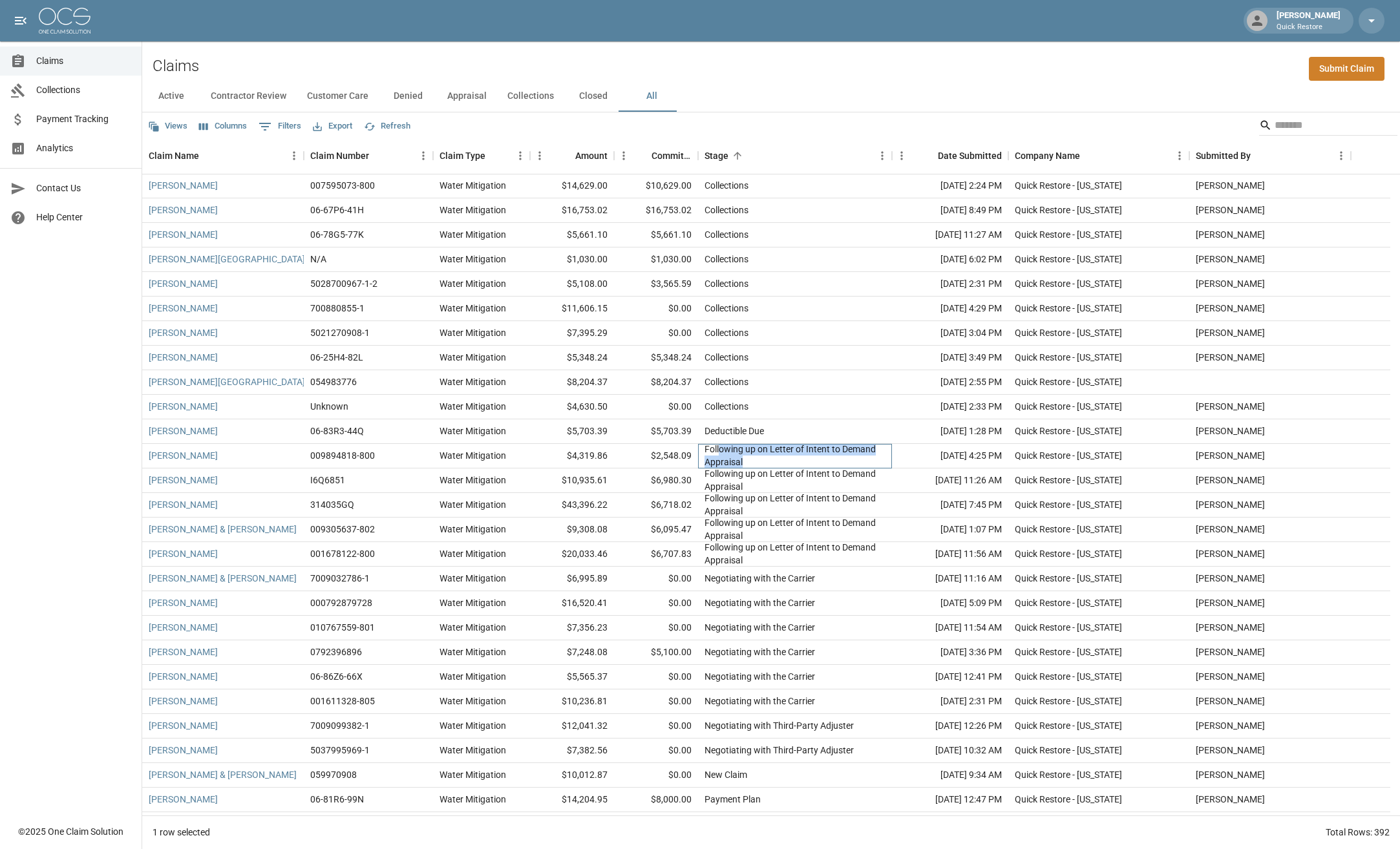
drag, startPoint x: 721, startPoint y: 448, endPoint x: 770, endPoint y: 458, distance: 50.0
click at [770, 458] on div "Following up on Letter of Intent to Demand Appraisal" at bounding box center [795, 455] width 181 height 26
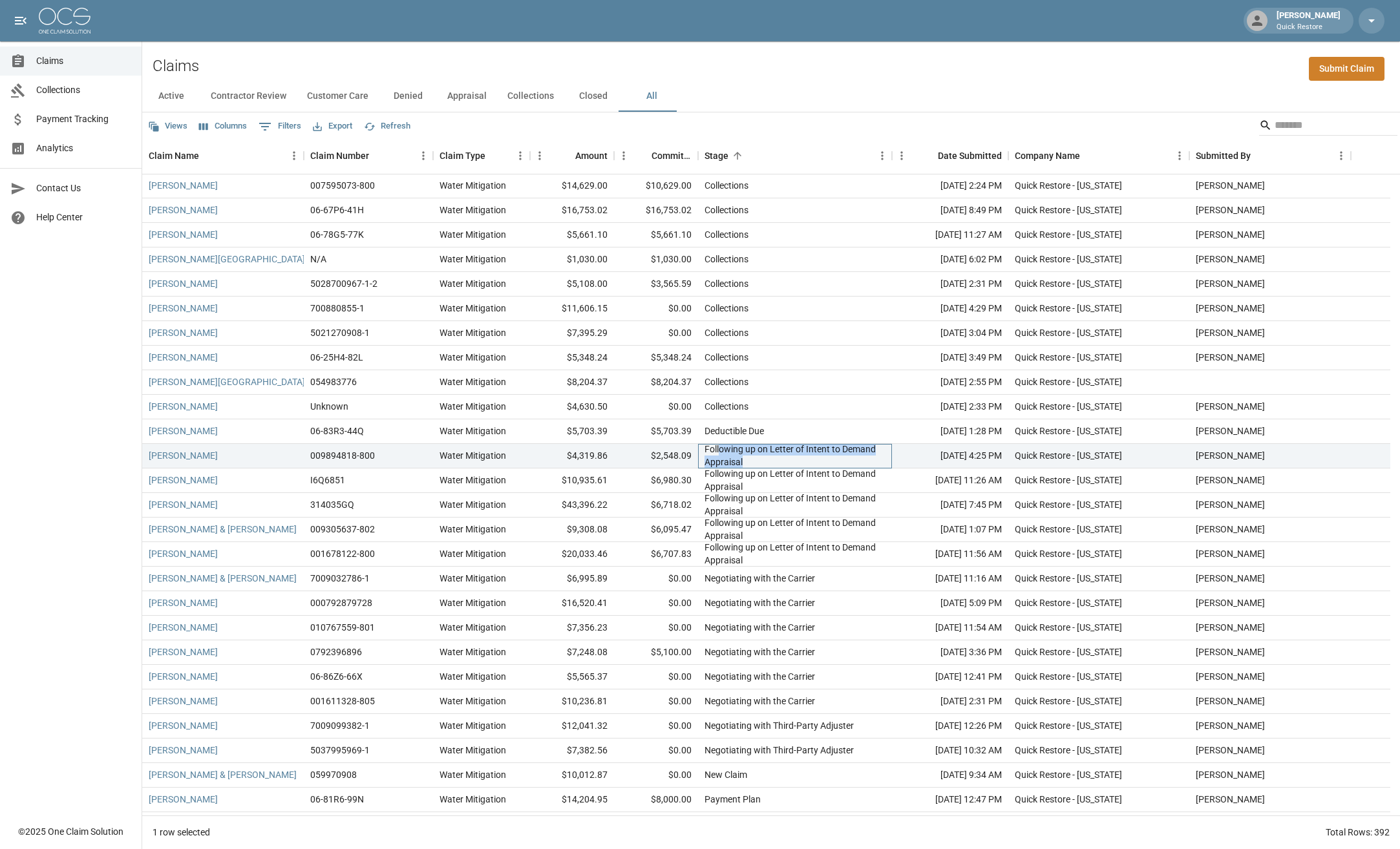
drag, startPoint x: 770, startPoint y: 458, endPoint x: 730, endPoint y: 460, distance: 40.0
click at [730, 460] on div "Following up on Letter of Intent to Demand Appraisal" at bounding box center [795, 455] width 181 height 26
drag, startPoint x: 646, startPoint y: 453, endPoint x: 695, endPoint y: 456, distance: 49.1
click at [695, 456] on div "$2,548.09" at bounding box center [656, 456] width 84 height 24
drag, startPoint x: 695, startPoint y: 456, endPoint x: 753, endPoint y: 456, distance: 58.0
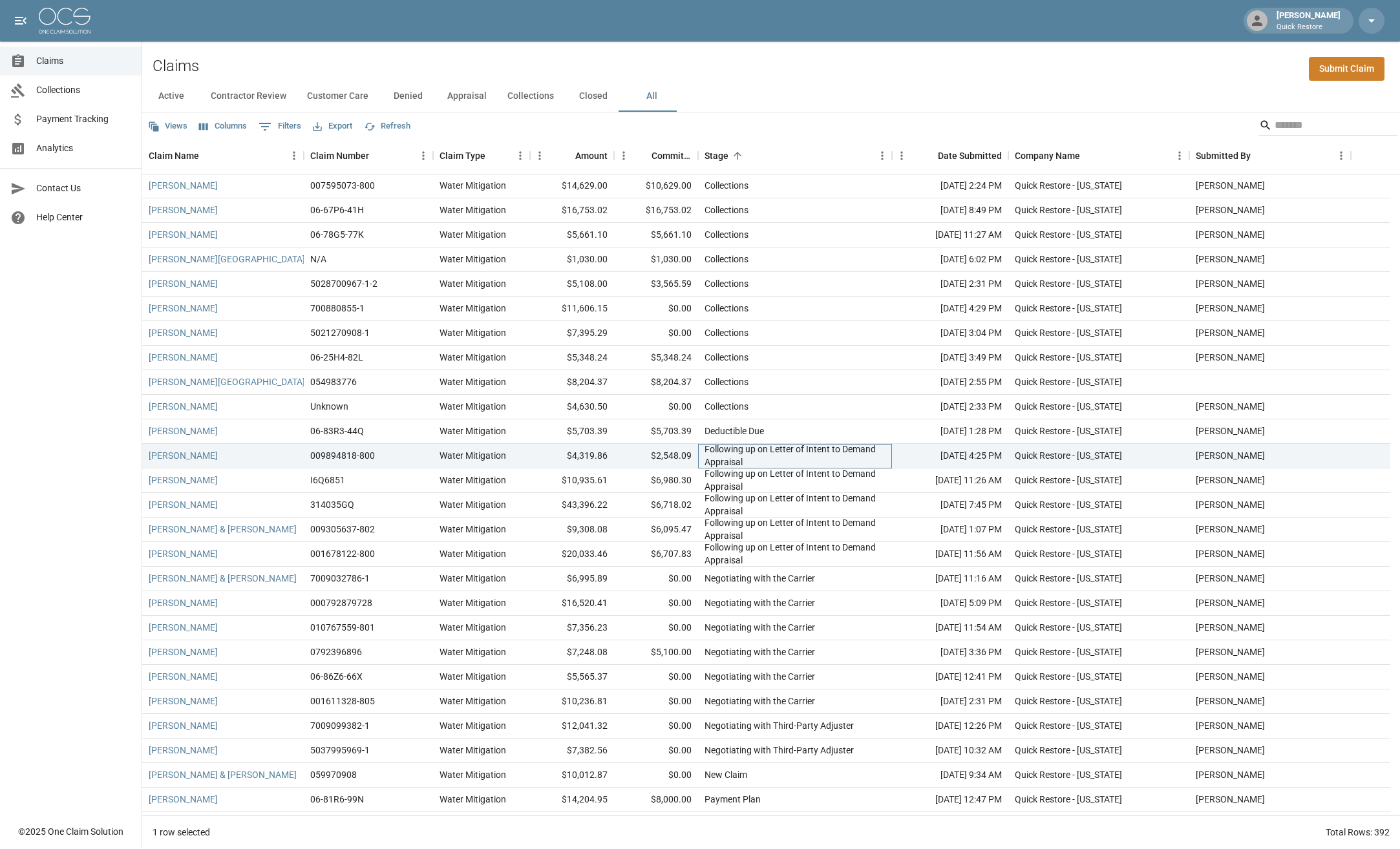
click at [753, 456] on div "Following up on Letter of Intent to Demand Appraisal" at bounding box center [795, 455] width 181 height 26
drag, startPoint x: 650, startPoint y: 453, endPoint x: 695, endPoint y: 456, distance: 45.1
click at [695, 456] on div "$2,548.09" at bounding box center [656, 456] width 84 height 24
drag, startPoint x: 748, startPoint y: 461, endPoint x: 699, endPoint y: 453, distance: 49.6
click at [699, 453] on div "Following up on Letter of Intent to Demand Appraisal" at bounding box center [795, 456] width 194 height 24
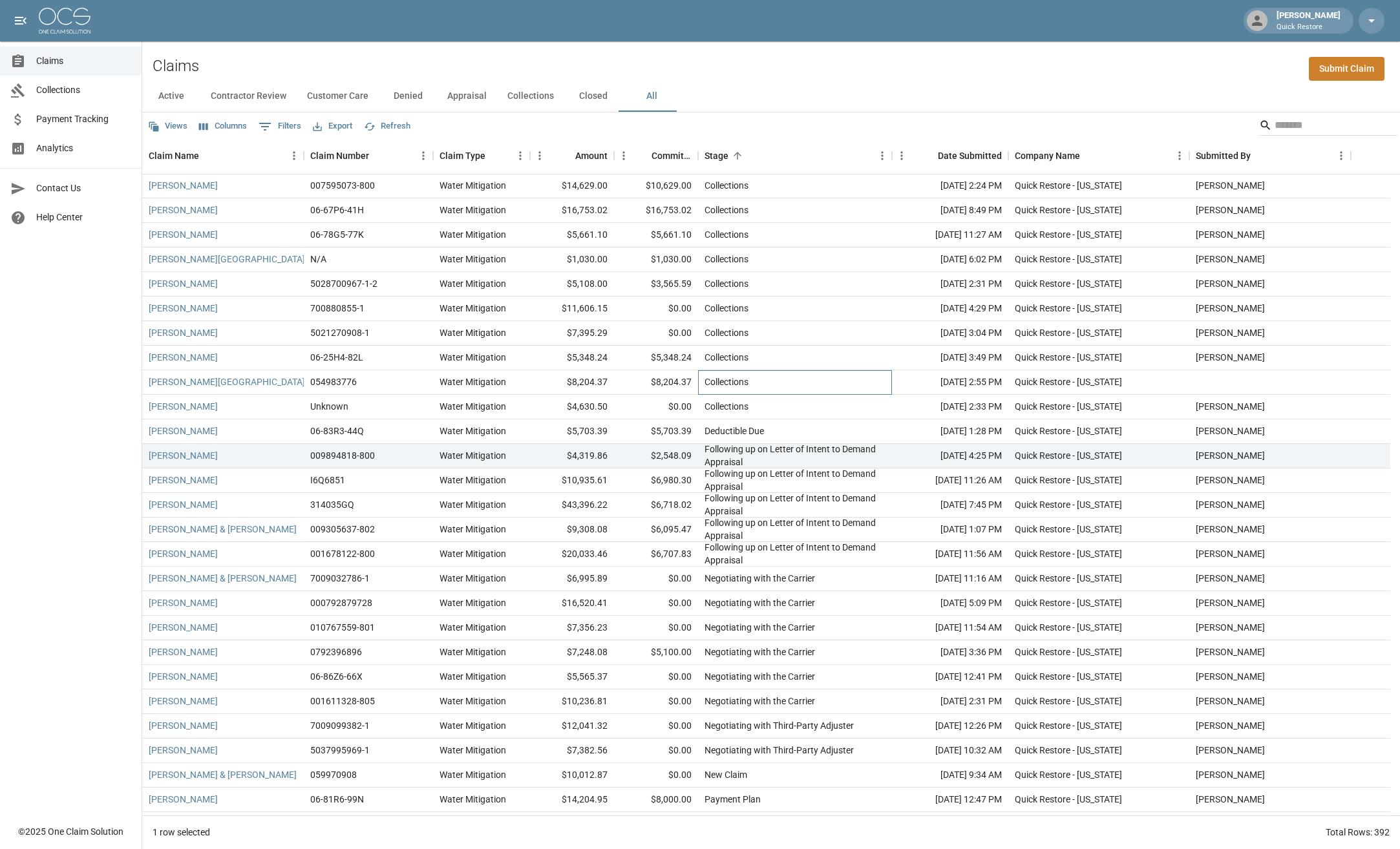
click at [891, 389] on div "Collections" at bounding box center [795, 382] width 194 height 24
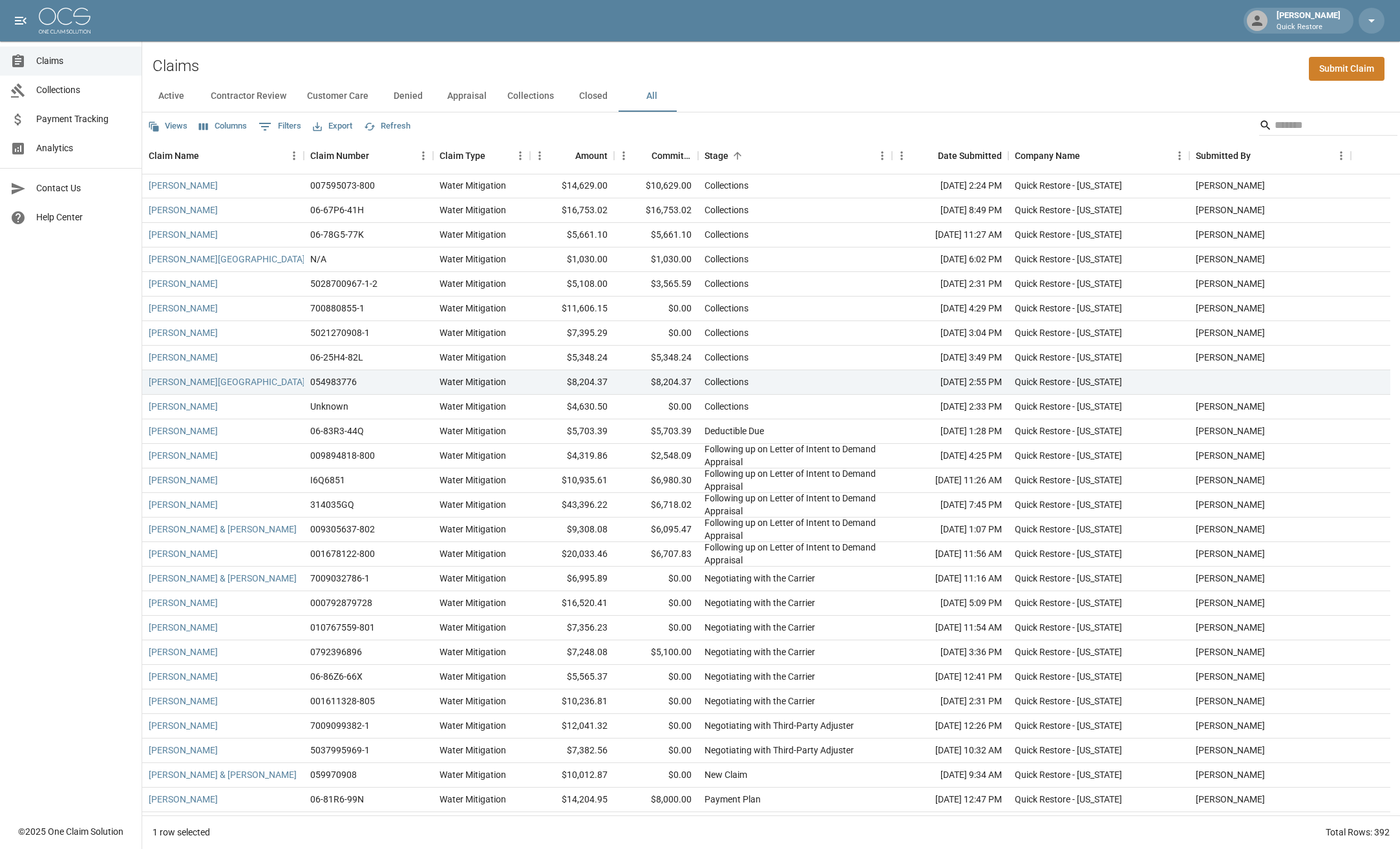
click at [62, 500] on div "Claims Collections Payment Tracking Analytics Contact Us Help Center" at bounding box center [70, 408] width 141 height 817
drag, startPoint x: 742, startPoint y: 487, endPoint x: 701, endPoint y: 477, distance: 42.2
click at [701, 477] on div "Following up on Letter of Intent to Demand Appraisal" at bounding box center [795, 480] width 194 height 24
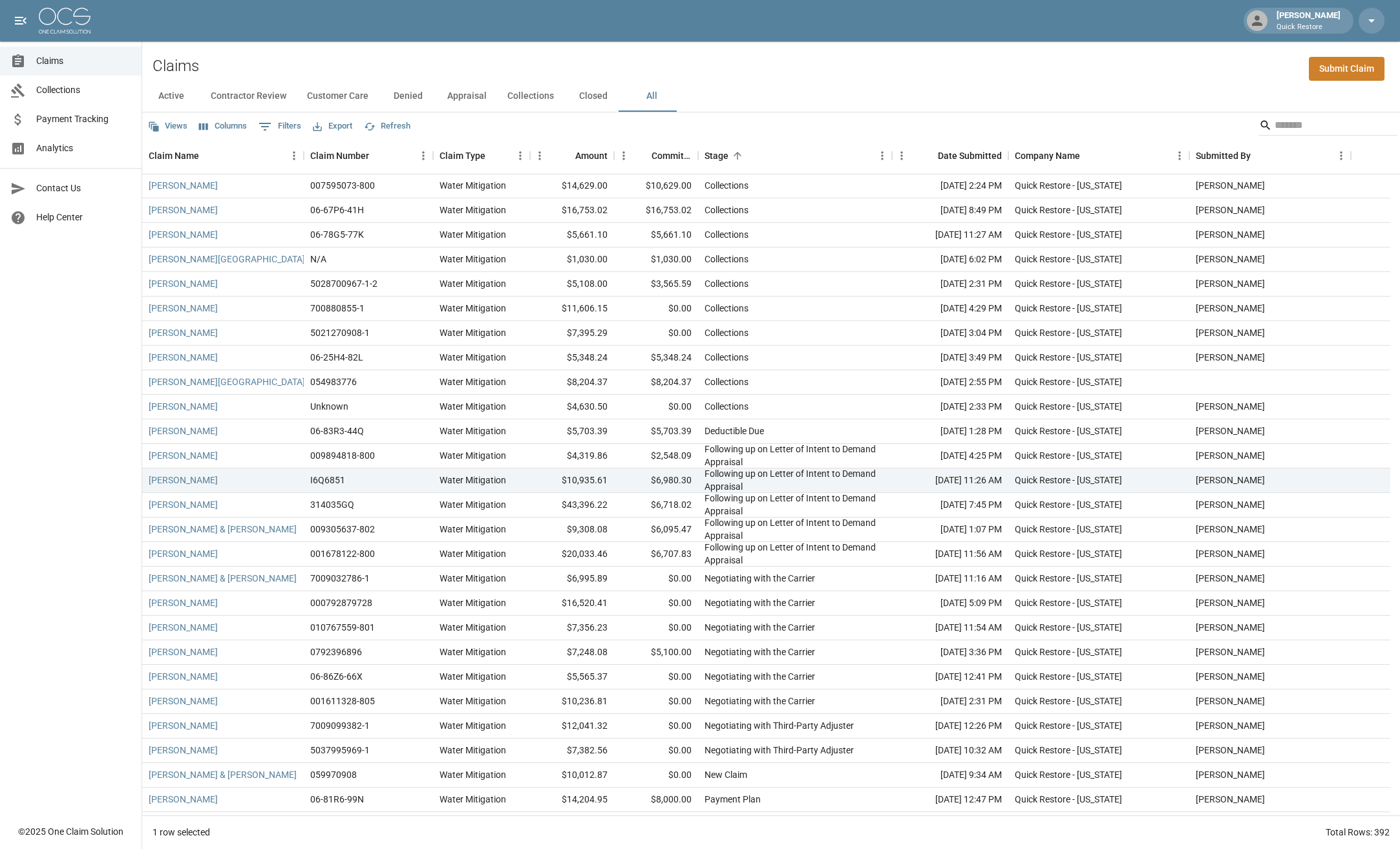
click at [21, 491] on div "Claims Collections Payment Tracking Analytics Contact Us Help Center" at bounding box center [70, 408] width 141 height 817
drag, startPoint x: 770, startPoint y: 490, endPoint x: 702, endPoint y: 476, distance: 69.4
click at [702, 476] on div "Following up on Letter of Intent to Demand Appraisal" at bounding box center [795, 480] width 194 height 24
drag, startPoint x: 702, startPoint y: 476, endPoint x: 713, endPoint y: 510, distance: 35.7
click at [713, 510] on div "Following up on Letter of Intent to Demand Appraisal" at bounding box center [795, 504] width 181 height 26
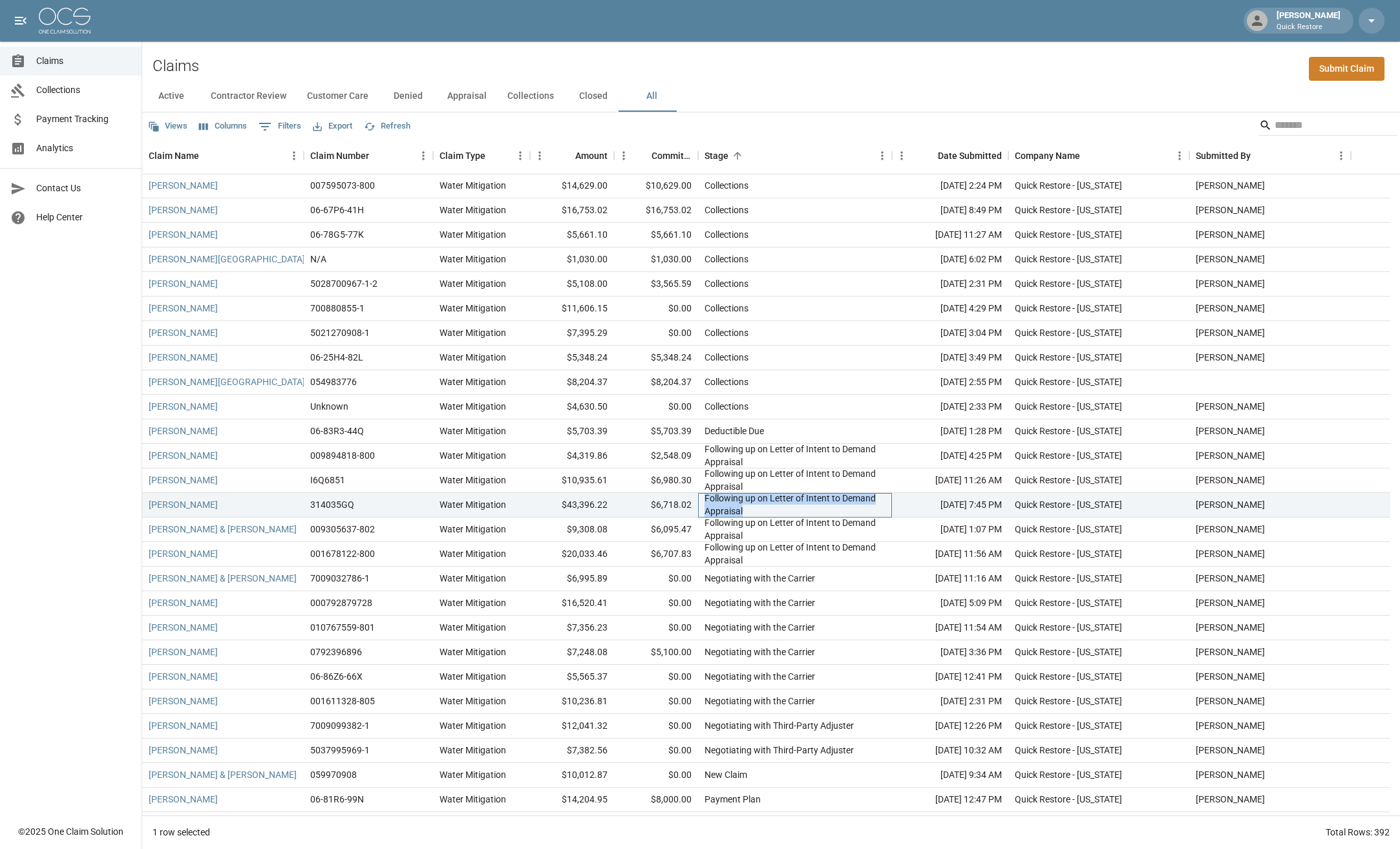
drag, startPoint x: 752, startPoint y: 509, endPoint x: 700, endPoint y: 502, distance: 52.5
click at [700, 502] on div "Following up on Letter of Intent to Demand Appraisal" at bounding box center [795, 505] width 194 height 24
drag, startPoint x: 700, startPoint y: 502, endPoint x: 747, endPoint y: 518, distance: 49.6
click at [745, 521] on div "Following up on Letter of Intent to Demand Appraisal" at bounding box center [795, 529] width 181 height 26
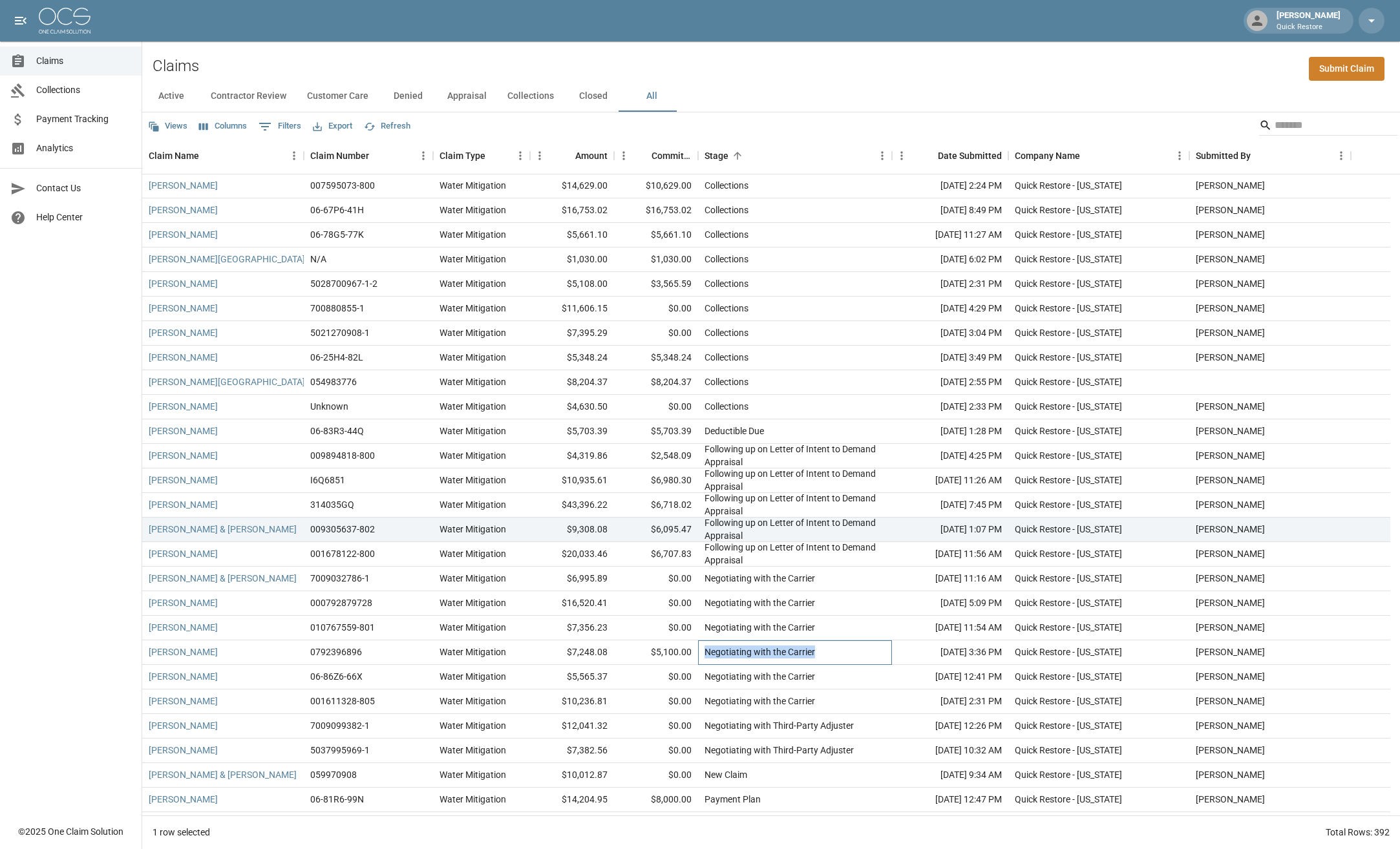
drag, startPoint x: 704, startPoint y: 651, endPoint x: 827, endPoint y: 645, distance: 123.1
click at [827, 645] on div "Negotiating with the Carrier" at bounding box center [795, 652] width 194 height 24
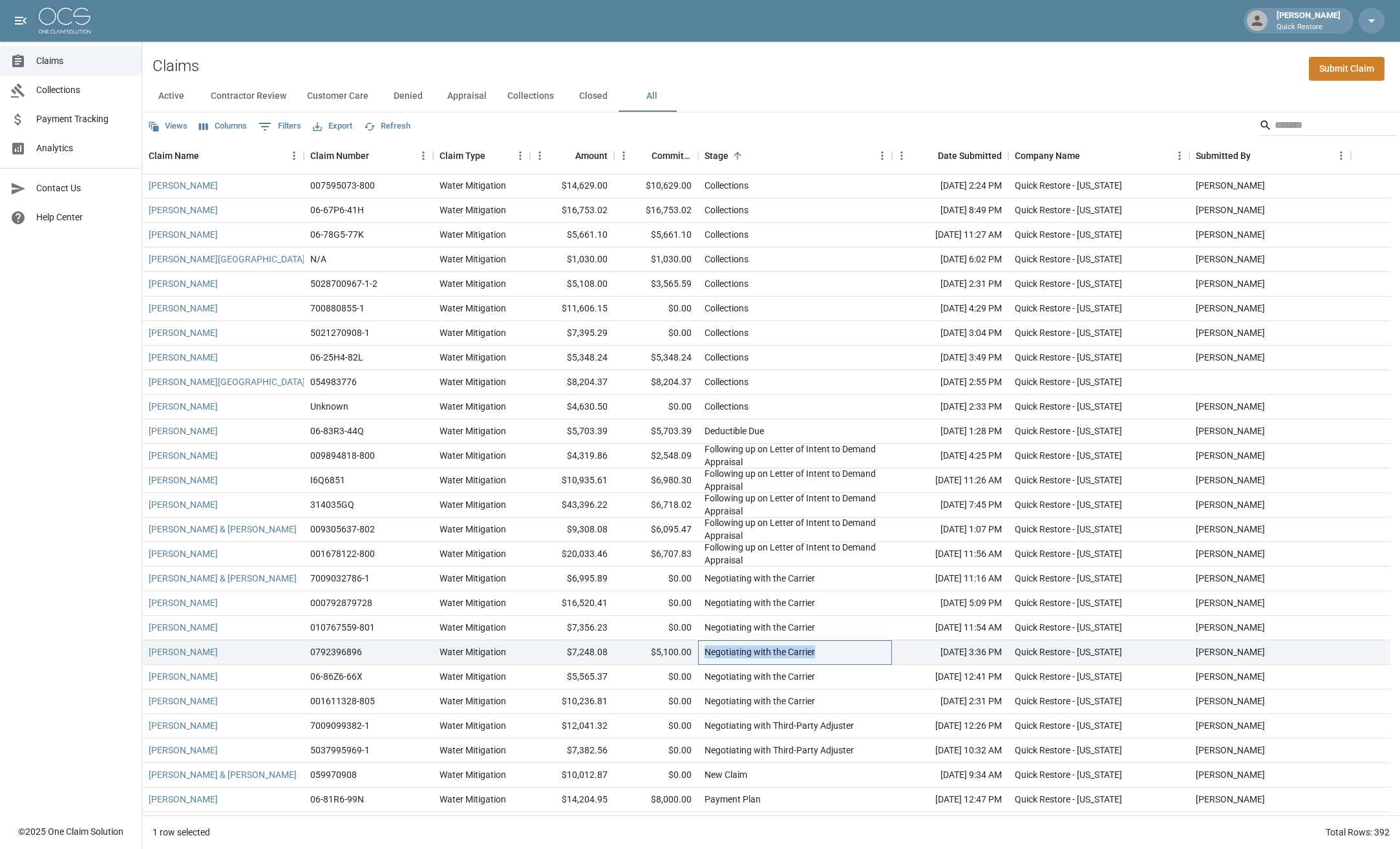
click at [828, 648] on div "Negotiating with the Carrier" at bounding box center [795, 652] width 194 height 24
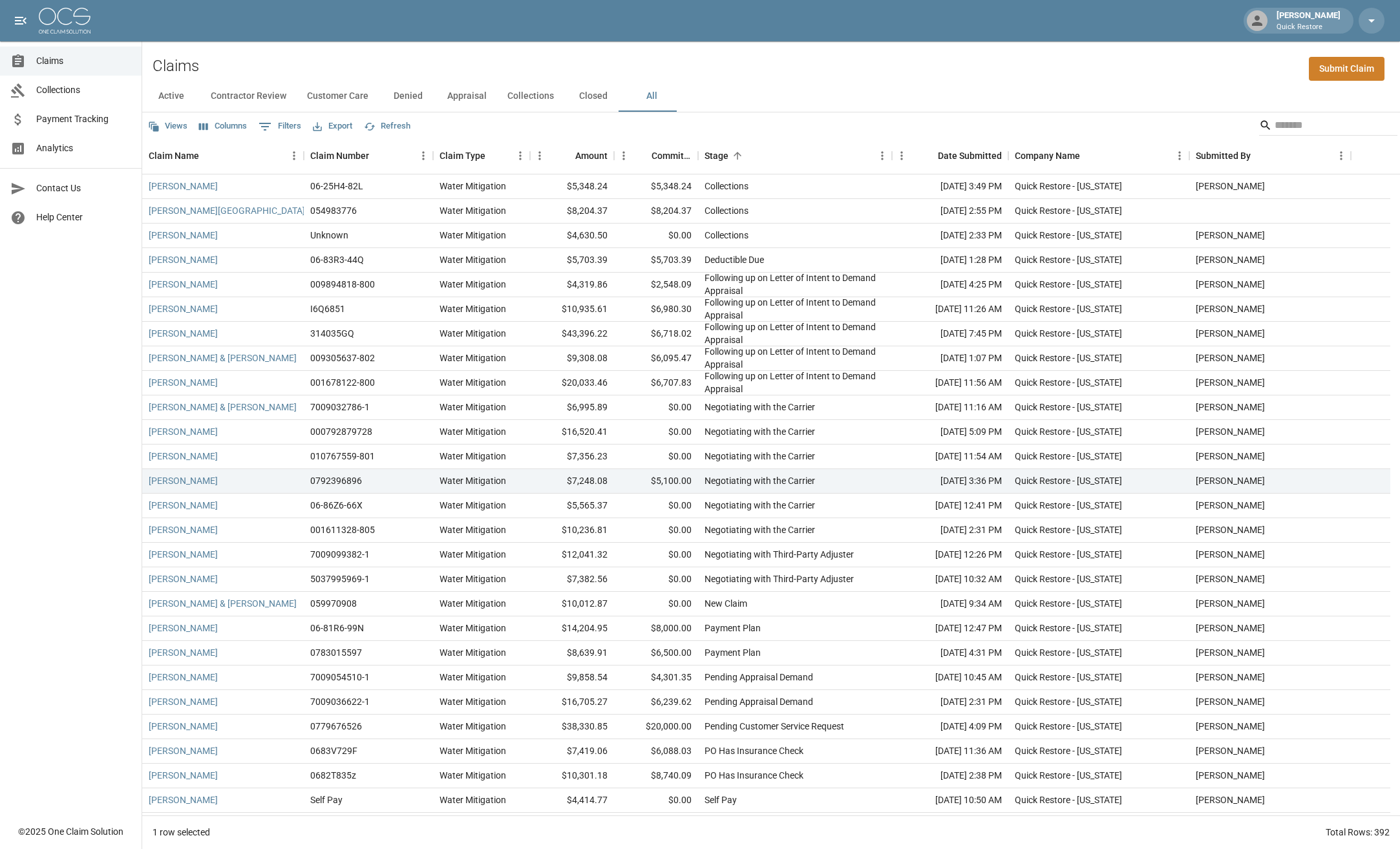
scroll to position [8862, 0]
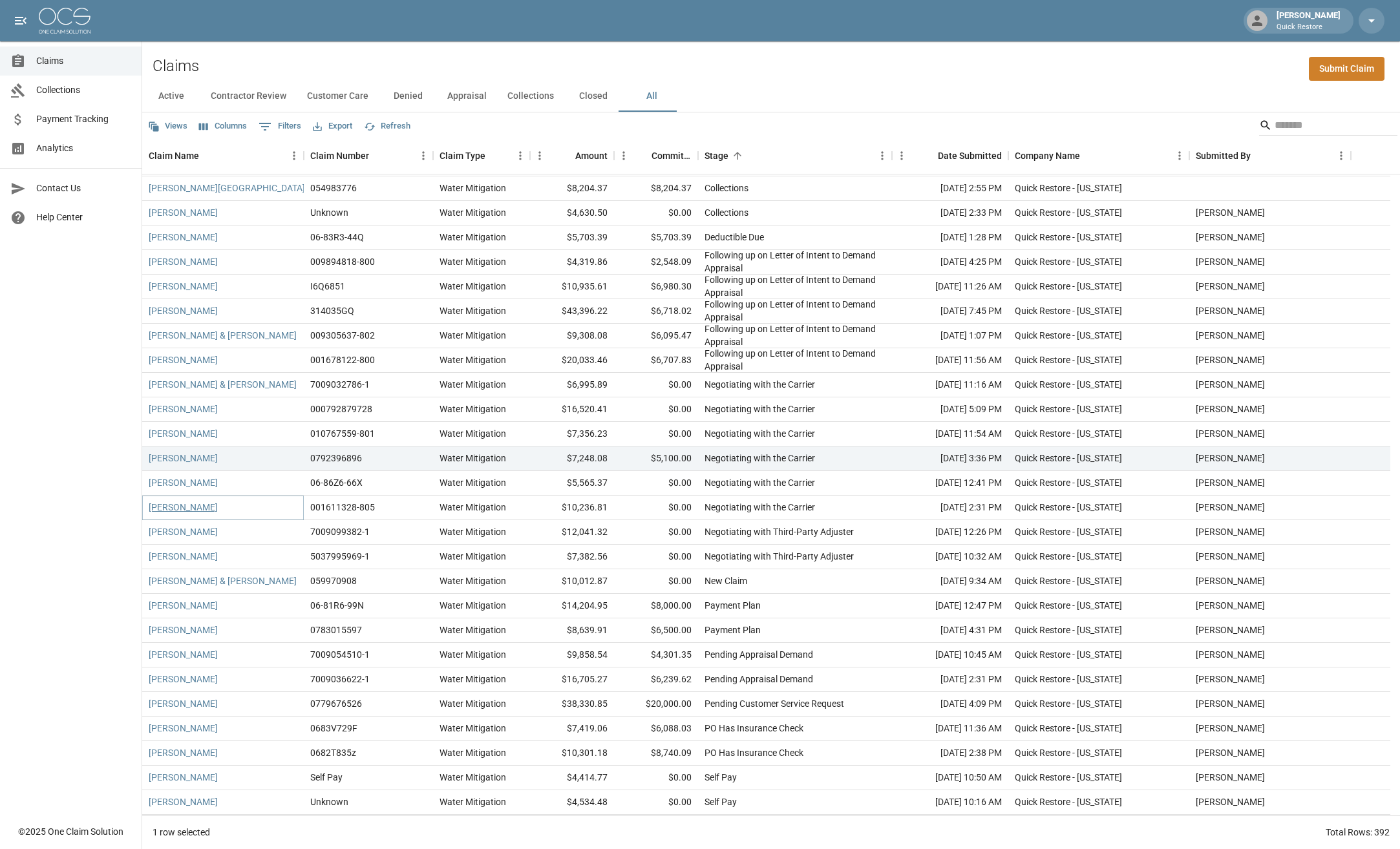
click at [193, 512] on link "[PERSON_NAME]" at bounding box center [183, 507] width 69 height 13
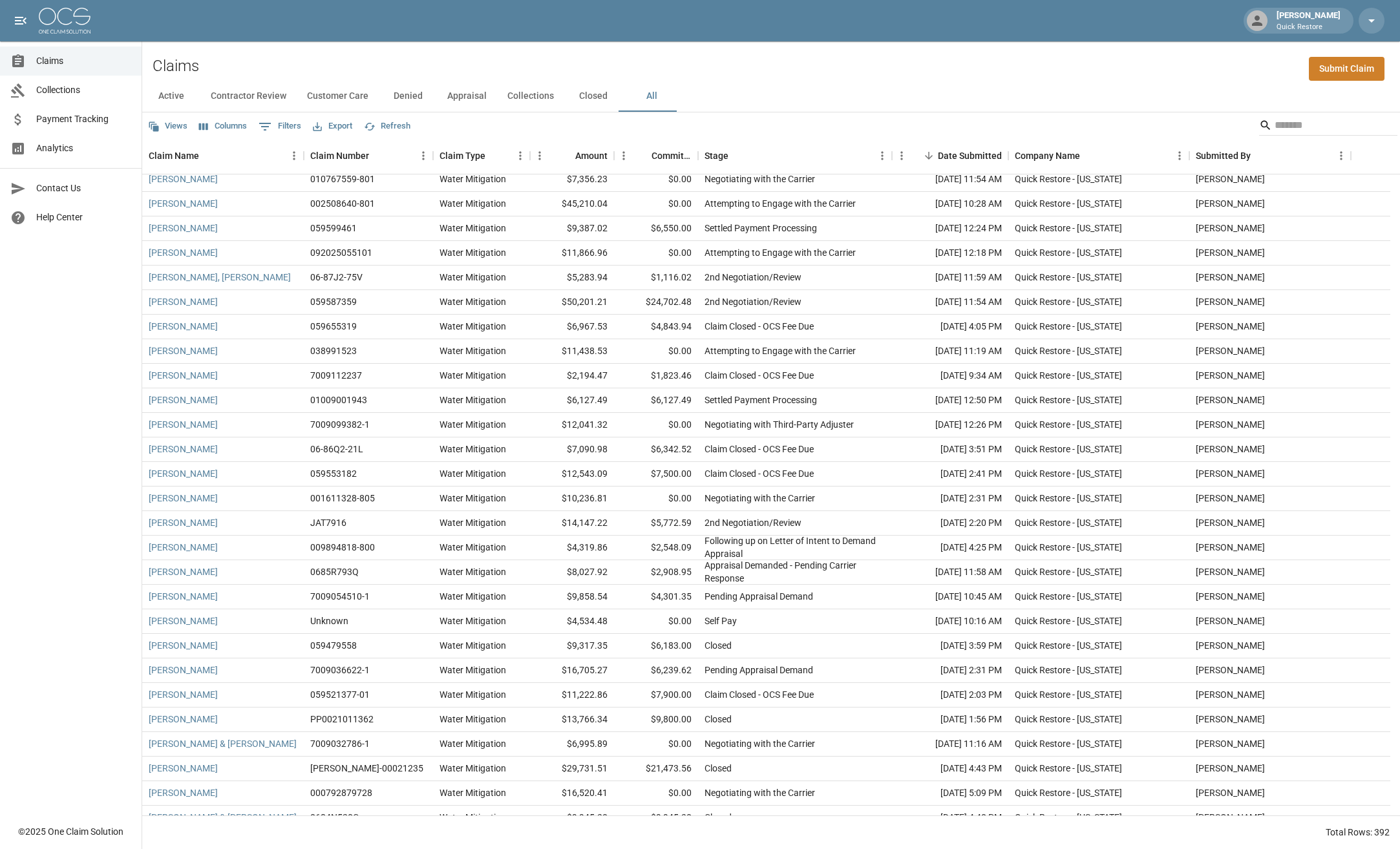
scroll to position [258, 0]
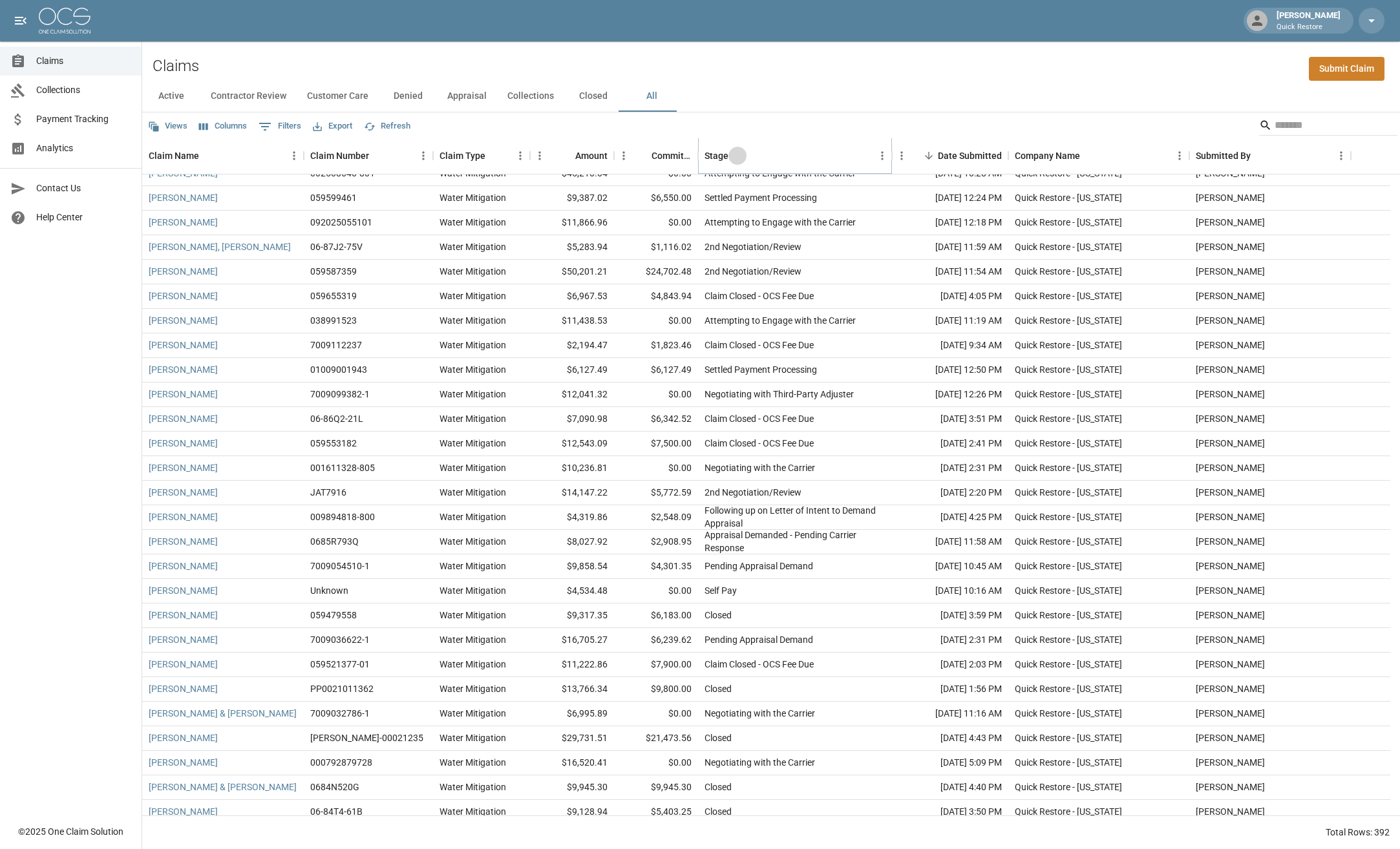
click at [732, 156] on icon "Sort" at bounding box center [738, 156] width 12 height 12
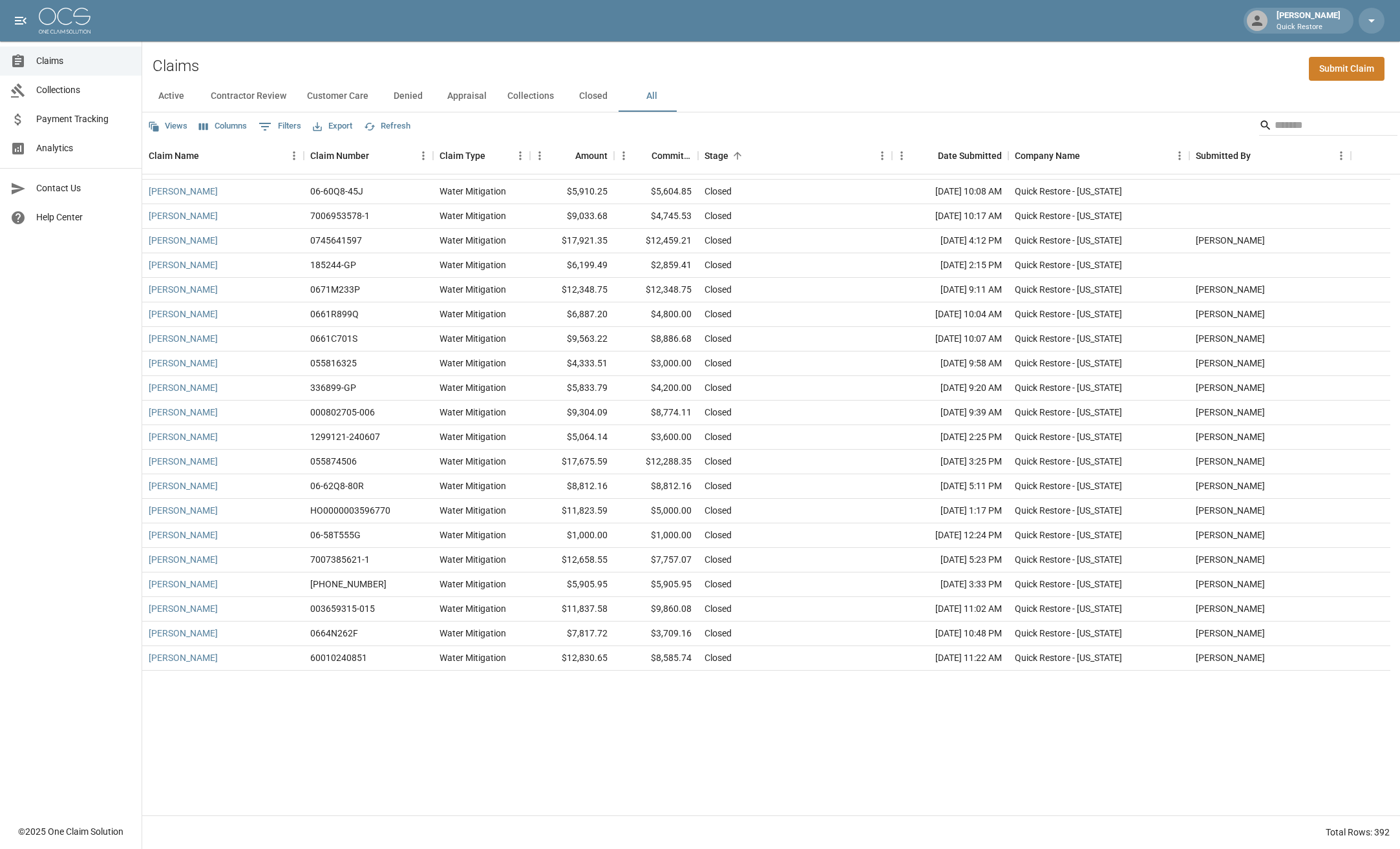
scroll to position [7369, 0]
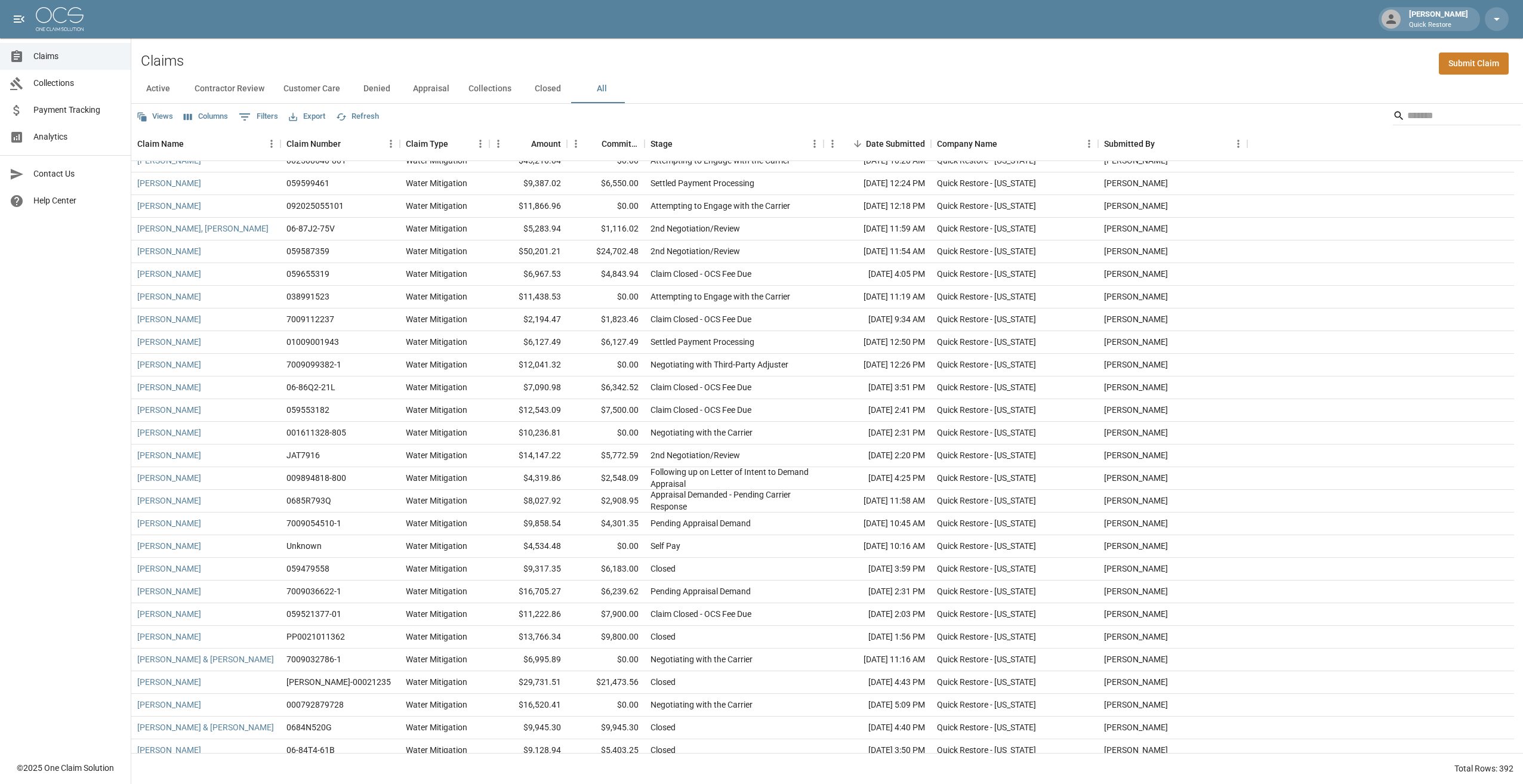
scroll to position [238, 0]
